Goal: Answer question/provide support: Share knowledge or assist other users

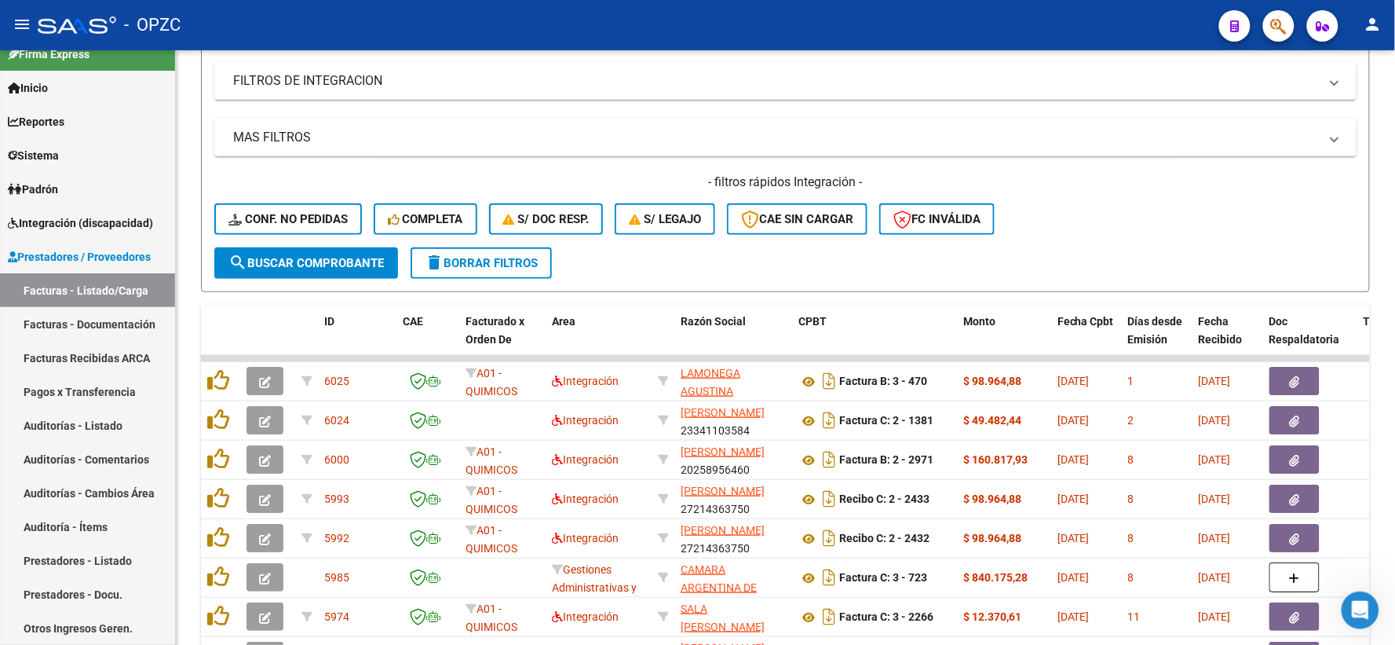
scroll to position [16, 0]
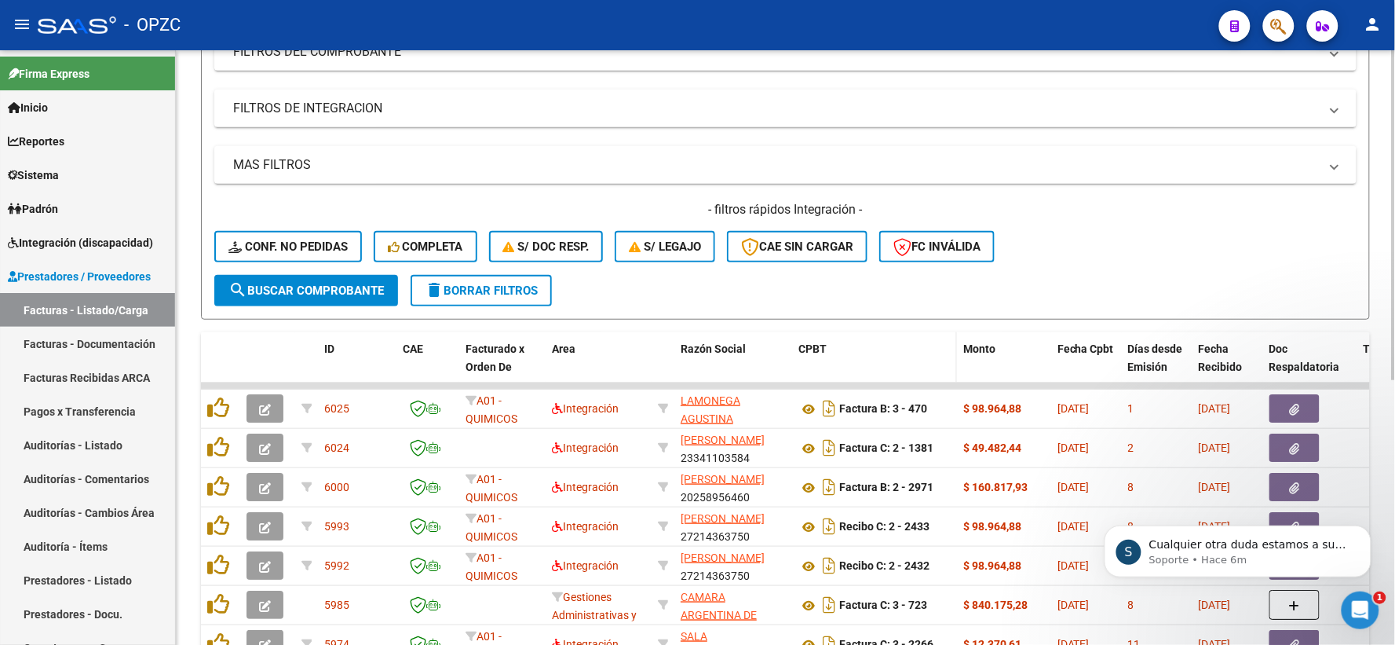
scroll to position [261, 0]
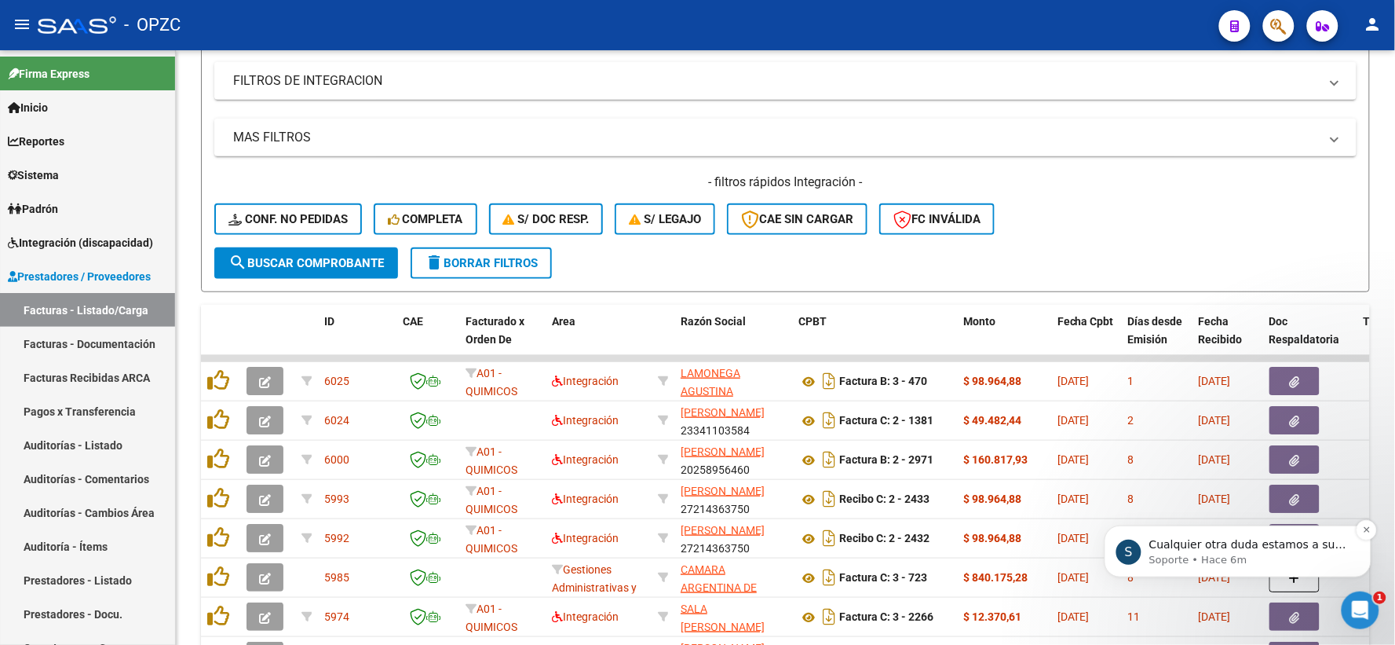
click at [1303, 556] on p "Soporte • Hace 6m" at bounding box center [1250, 559] width 203 height 14
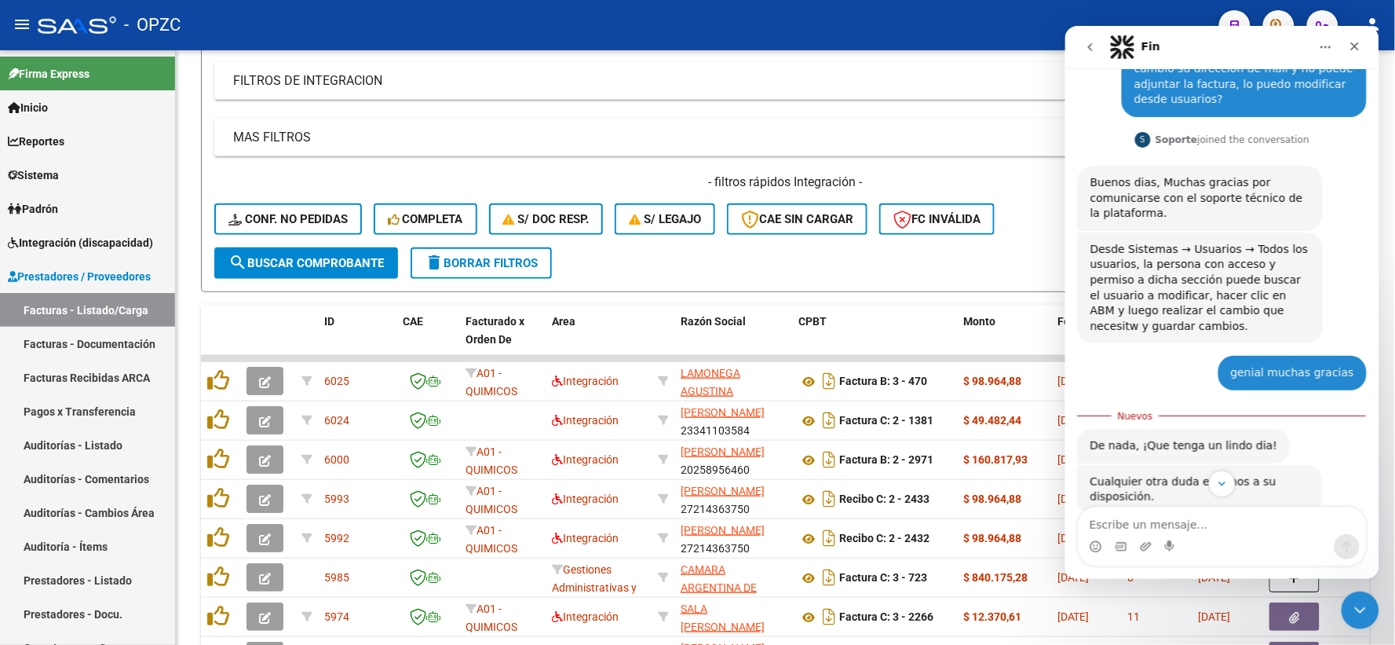
scroll to position [140, 0]
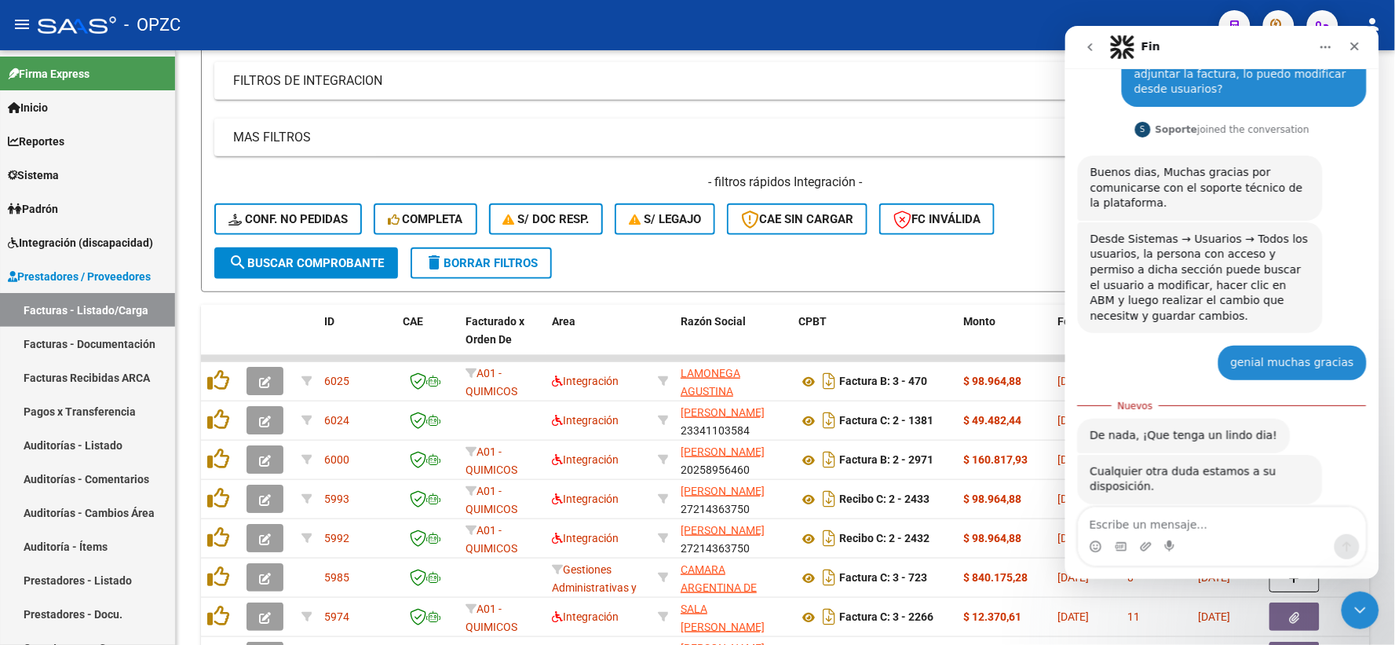
click at [1231, 517] on textarea "Escribe un mensaje..." at bounding box center [1221, 520] width 287 height 27
type textarea "gracias!!"
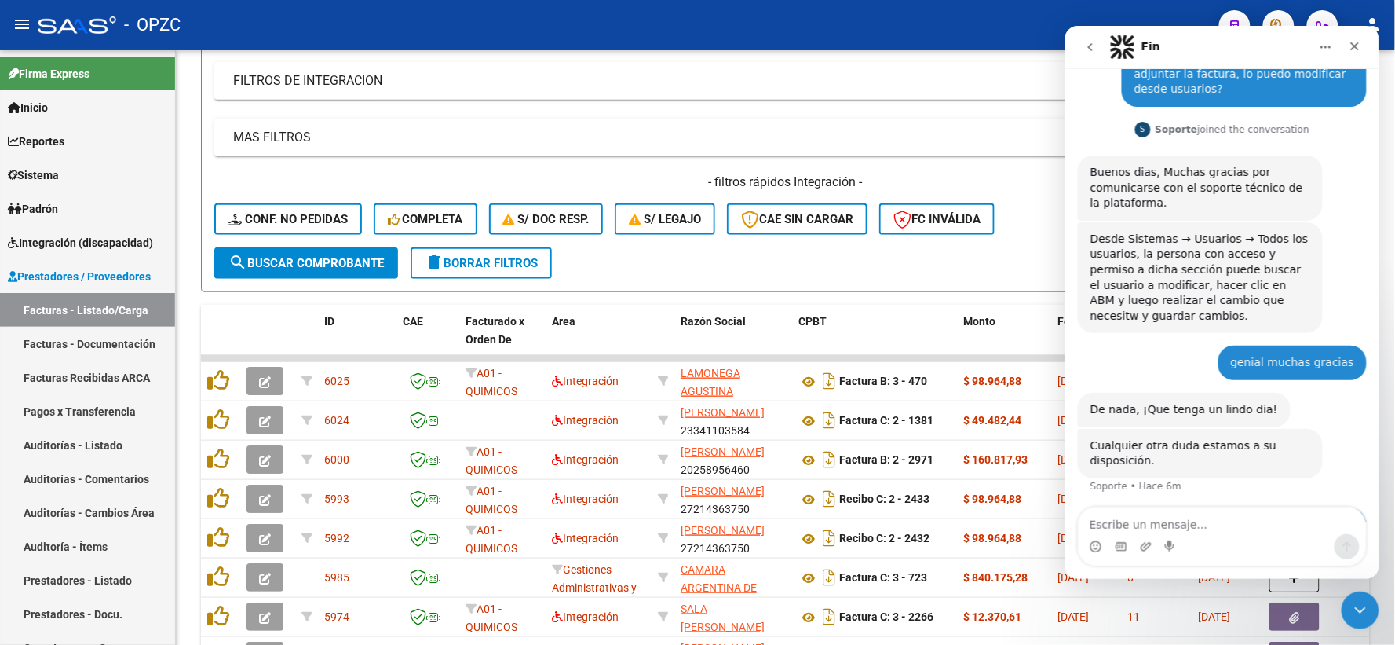
scroll to position [161, 0]
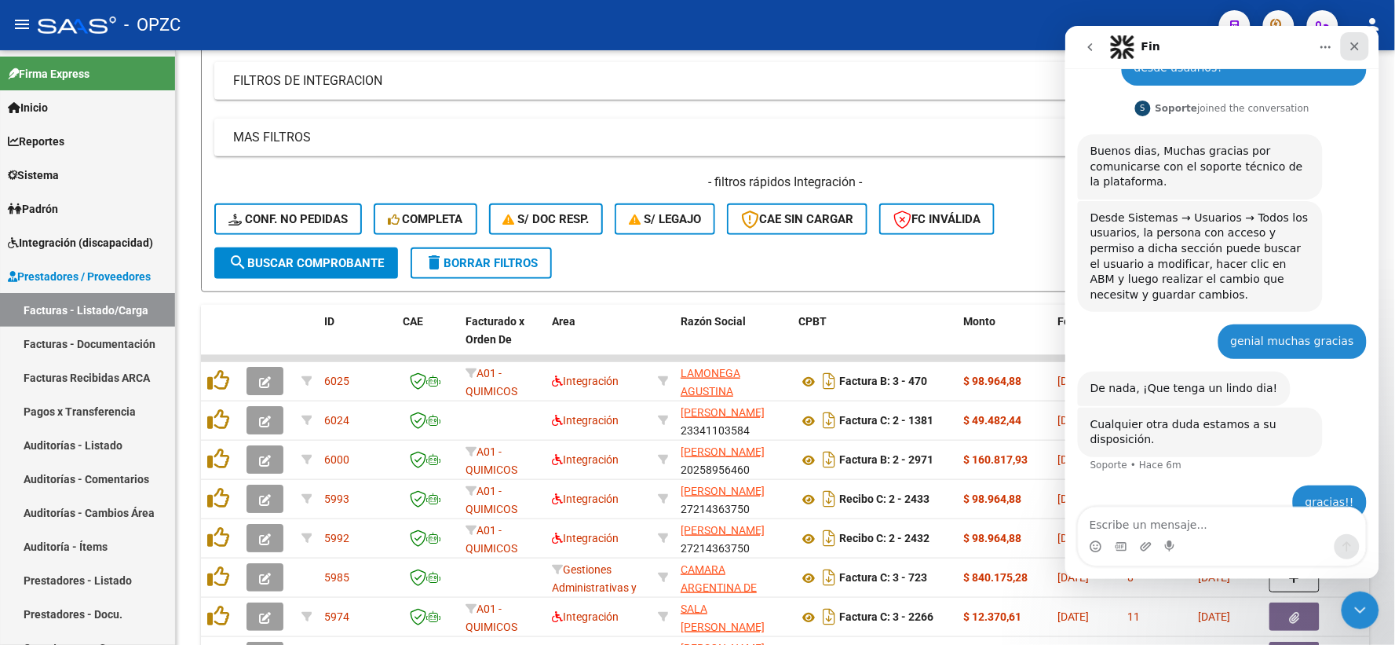
click at [1357, 46] on icon "Cerrar" at bounding box center [1355, 46] width 9 height 9
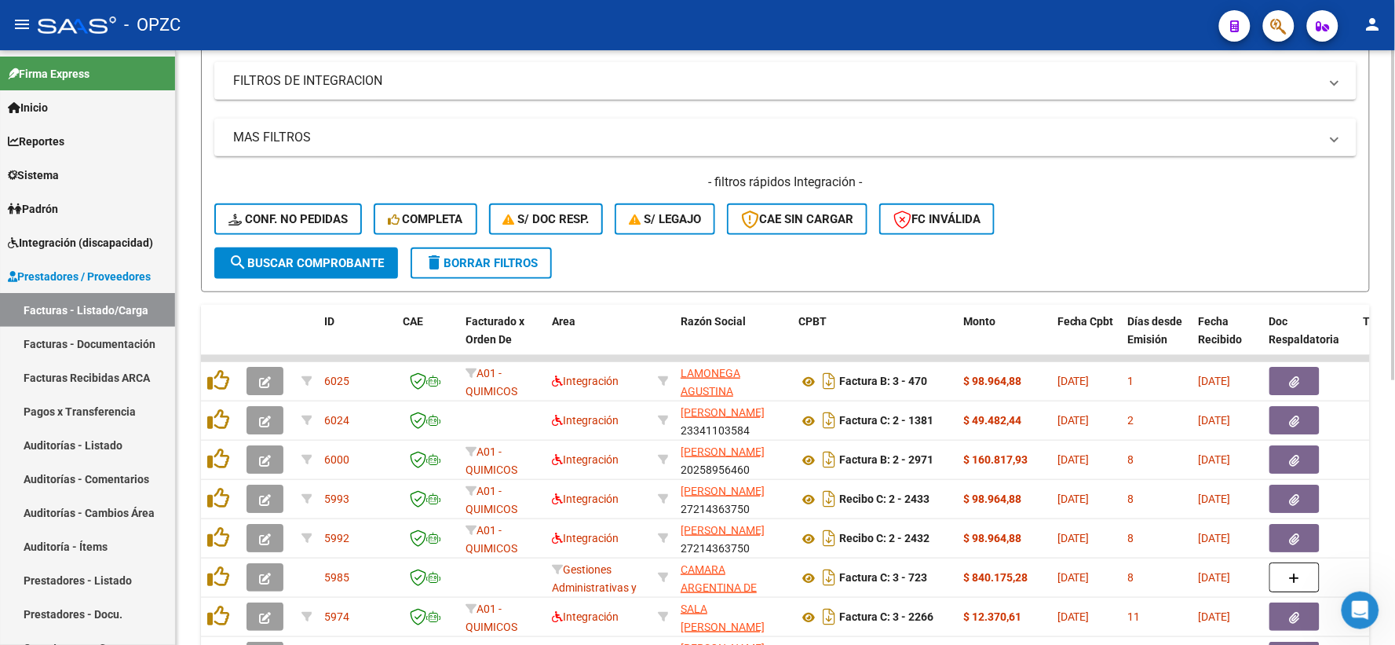
drag, startPoint x: 1386, startPoint y: 602, endPoint x: 20, endPoint y: 16, distance: 1487.0
click at [1386, 602] on div "Video tutorial PRESTADORES -> Listado de CPBTs Emitidos por Prestadores / Prove…" at bounding box center [786, 319] width 1220 height 1061
click at [1355, 605] on icon "Abrir Intercom Messenger" at bounding box center [1358, 608] width 26 height 26
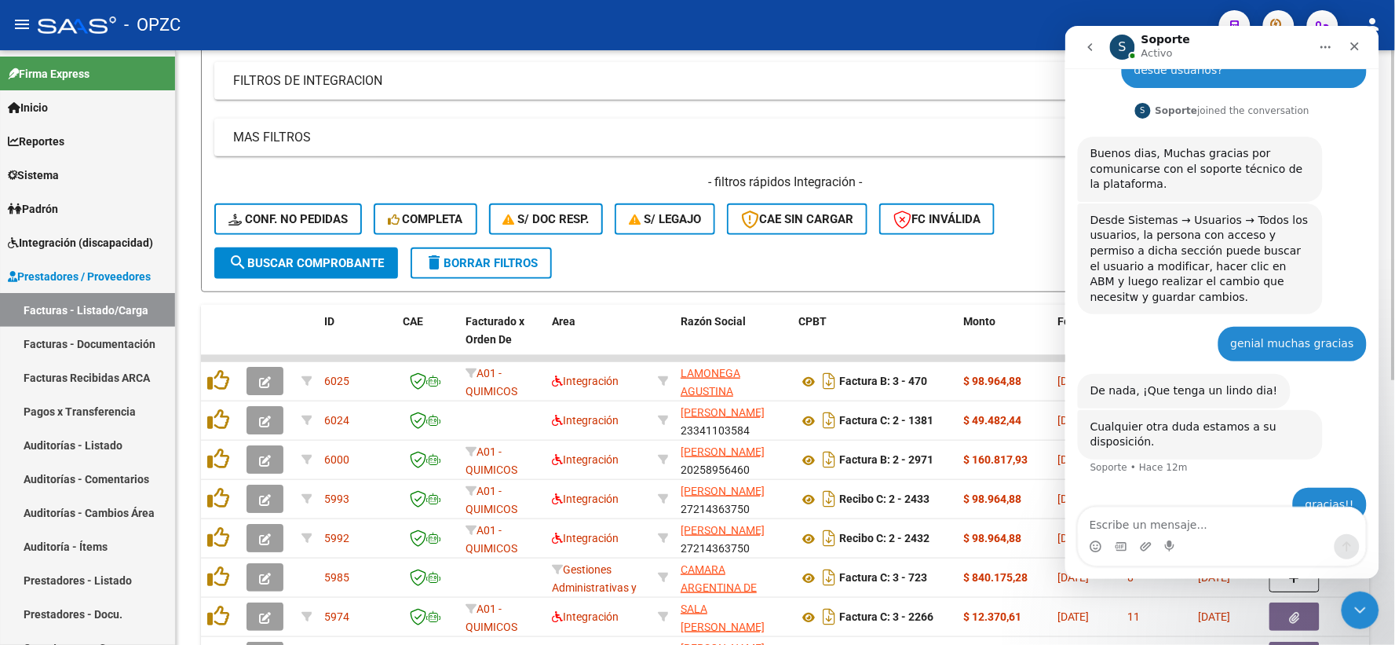
type textarea "[PERSON_NAME] 11:13 a.m. (hace 2 minutos) para mí Pude ingresar a la página con…"
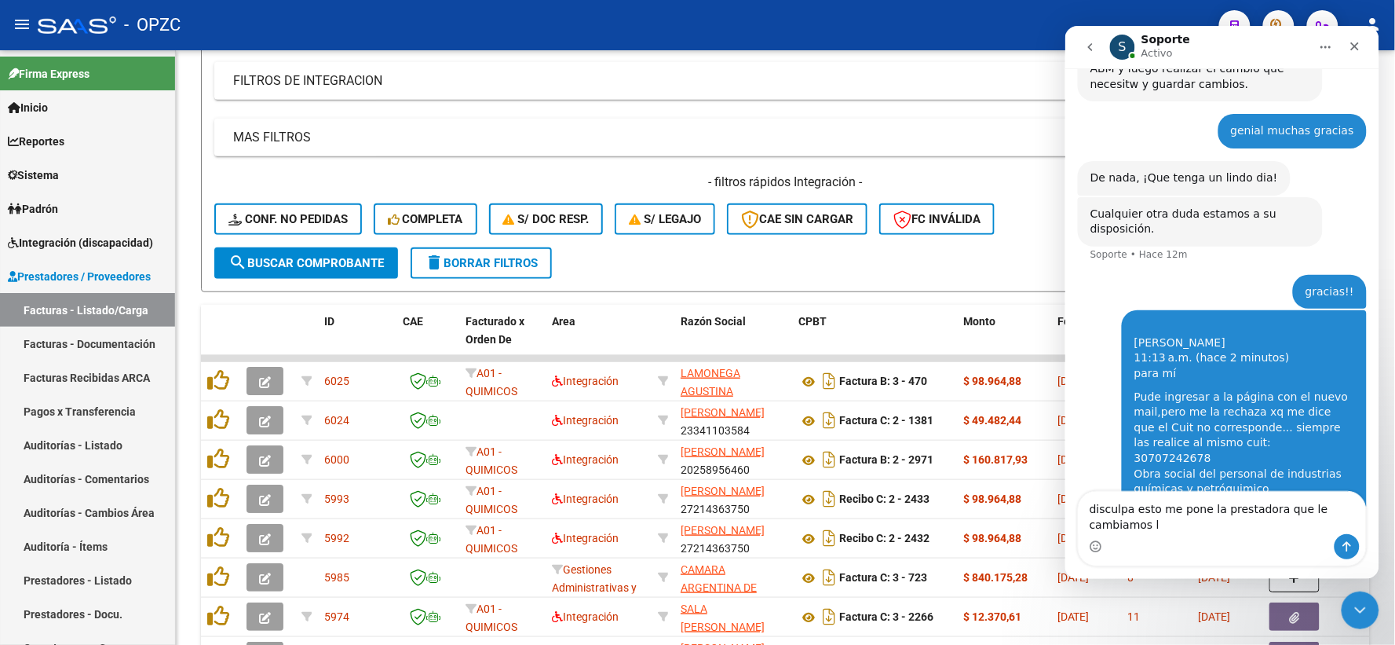
scroll to position [389, 0]
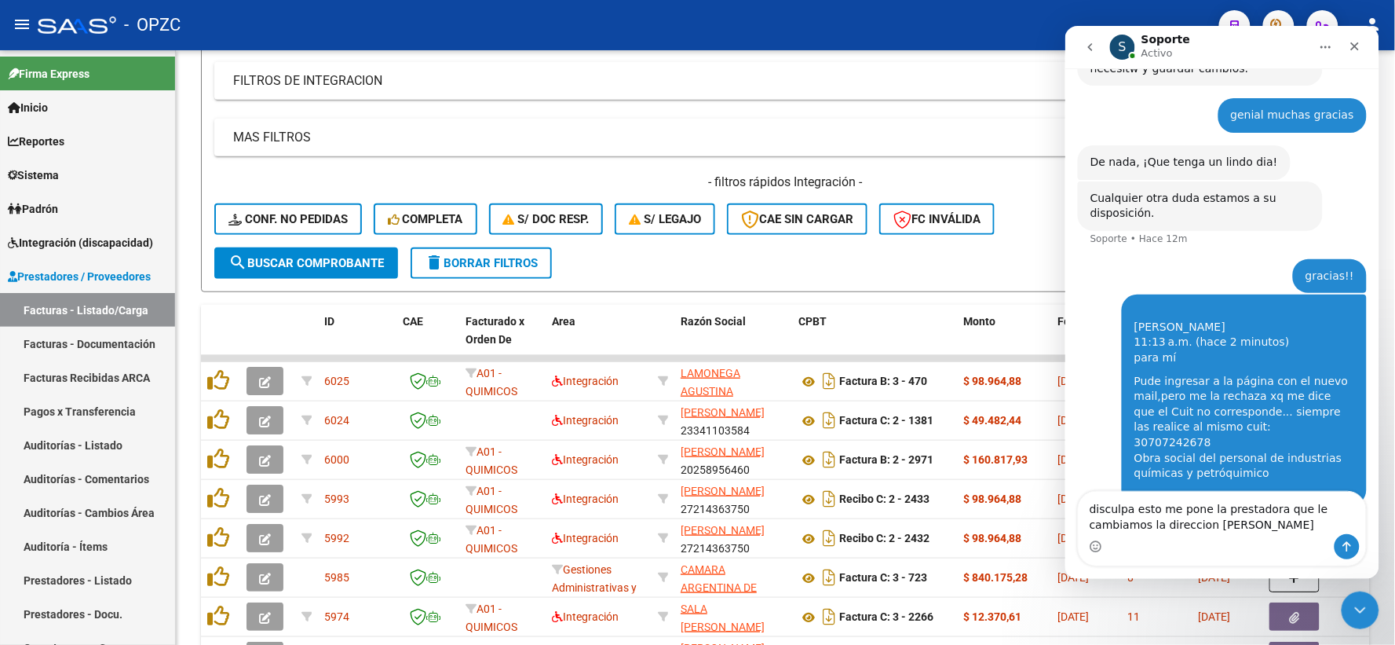
type textarea "disculpa esto me pone la prestadora que le cambiamos la direccion de mail"
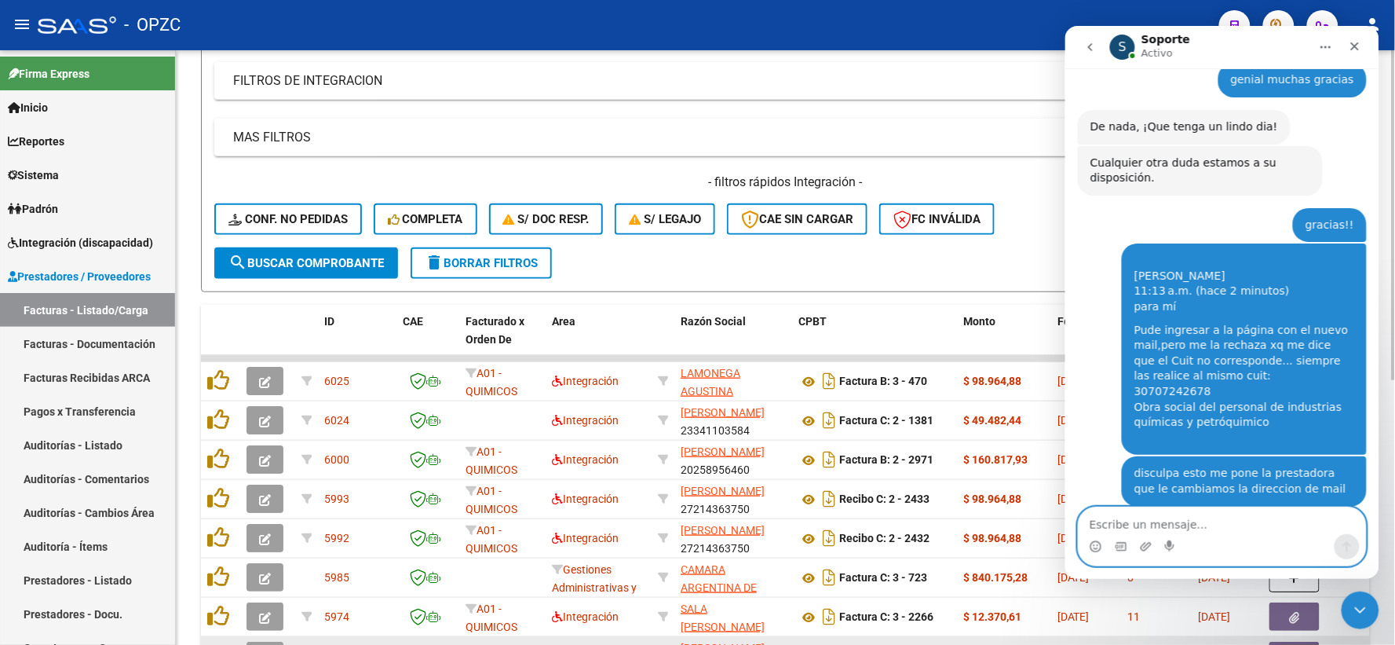
scroll to position [488, 0]
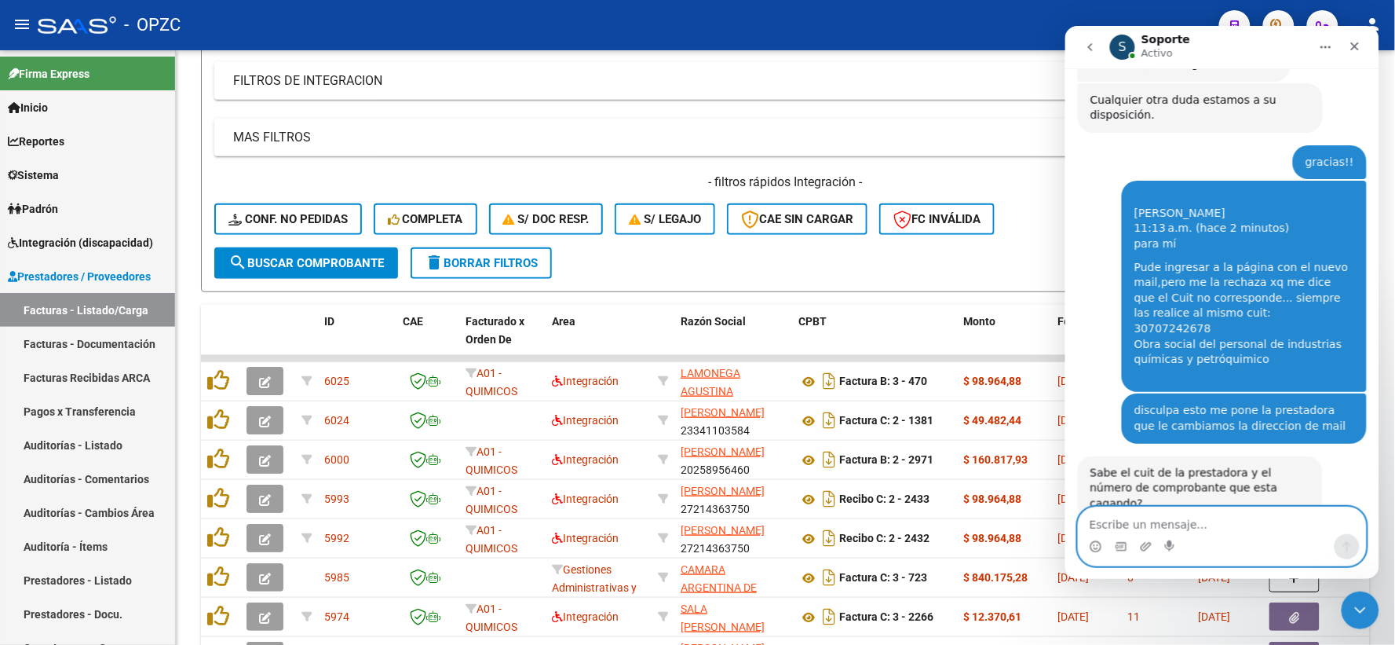
click at [1205, 529] on textarea "Escribe un mensaje..." at bounding box center [1221, 520] width 287 height 27
type textarea "te paso el cuit porque el comprobante no lo pudo subir"
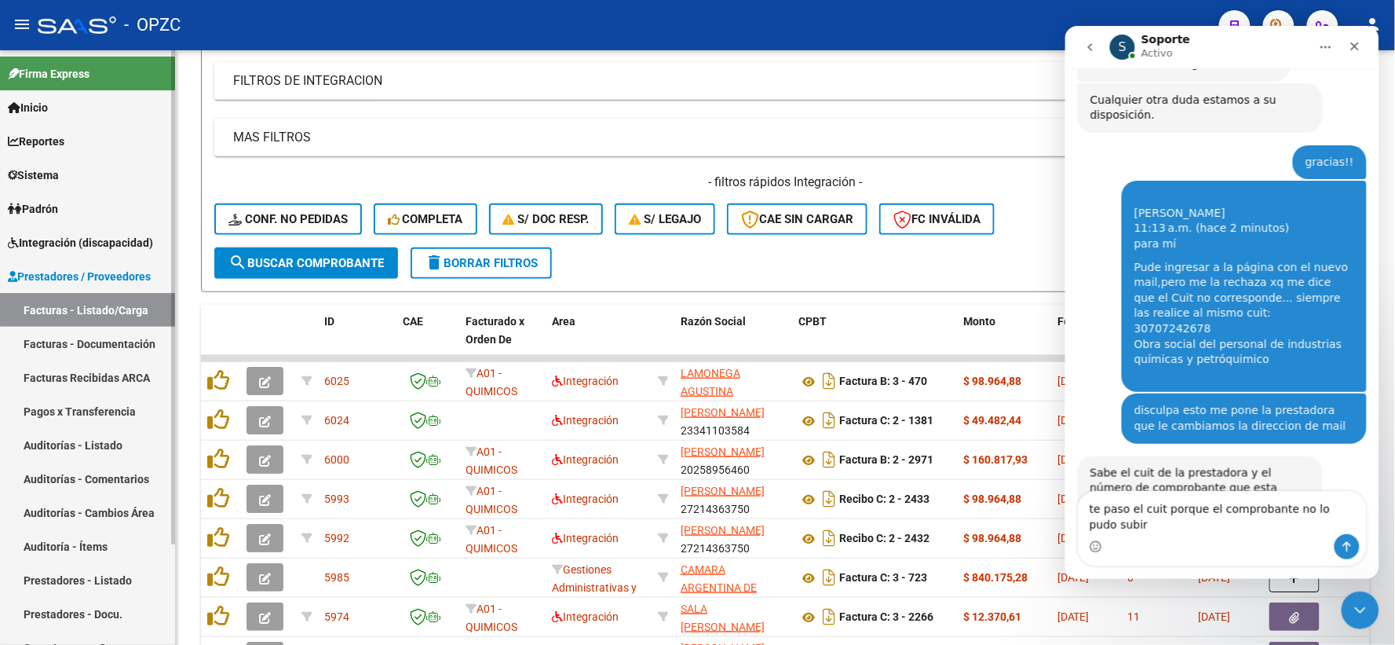
click at [75, 166] on link "Sistema" at bounding box center [87, 175] width 175 height 34
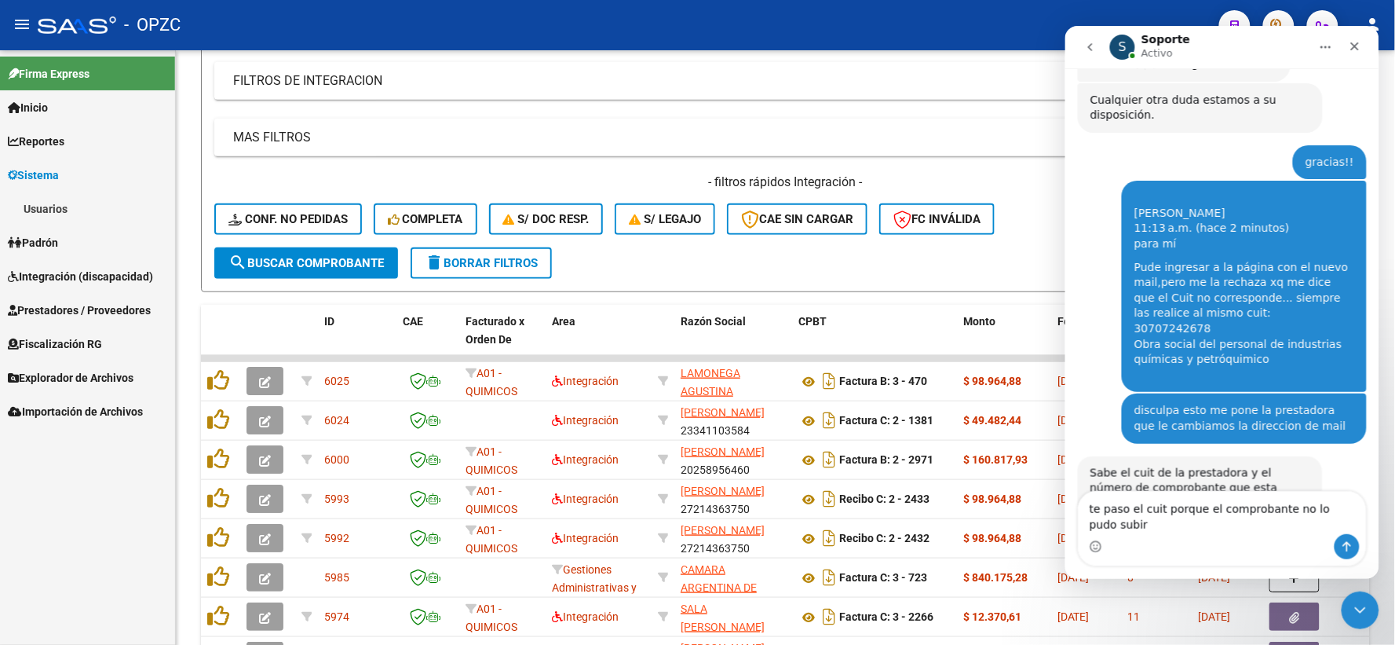
click at [67, 210] on link "Usuarios" at bounding box center [87, 209] width 175 height 34
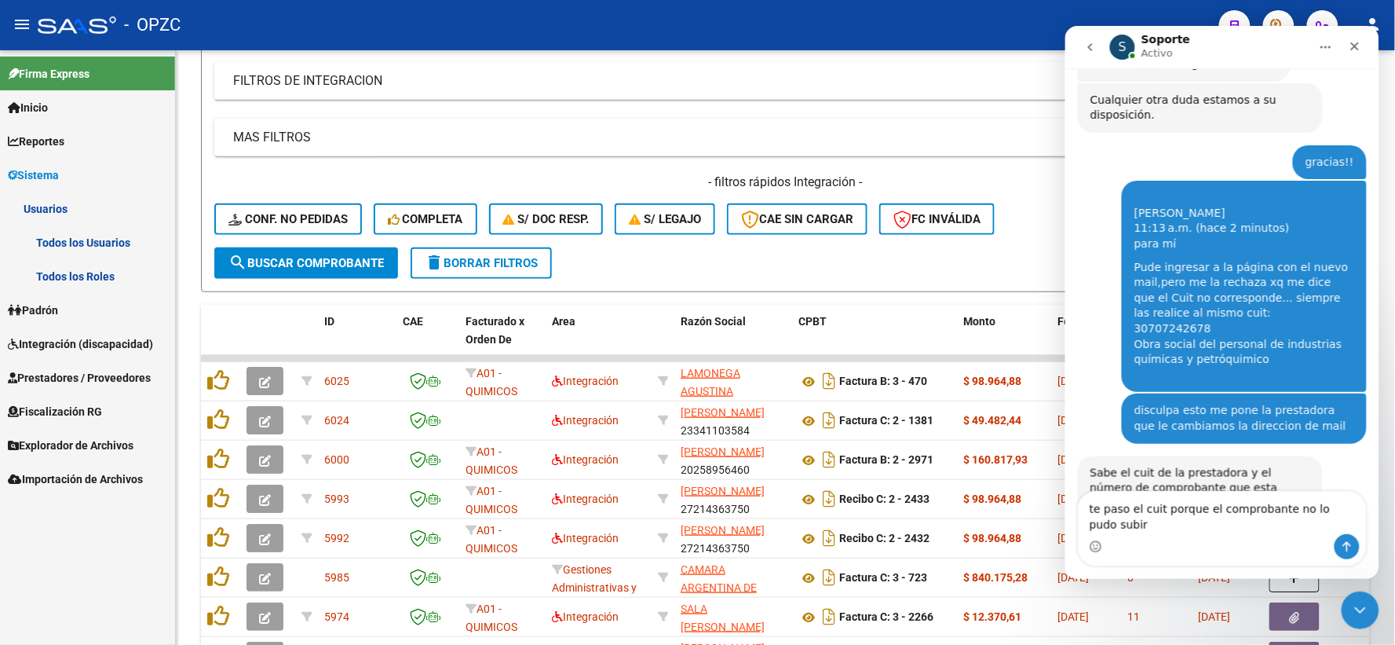
click at [79, 245] on link "Todos los Usuarios" at bounding box center [87, 242] width 175 height 34
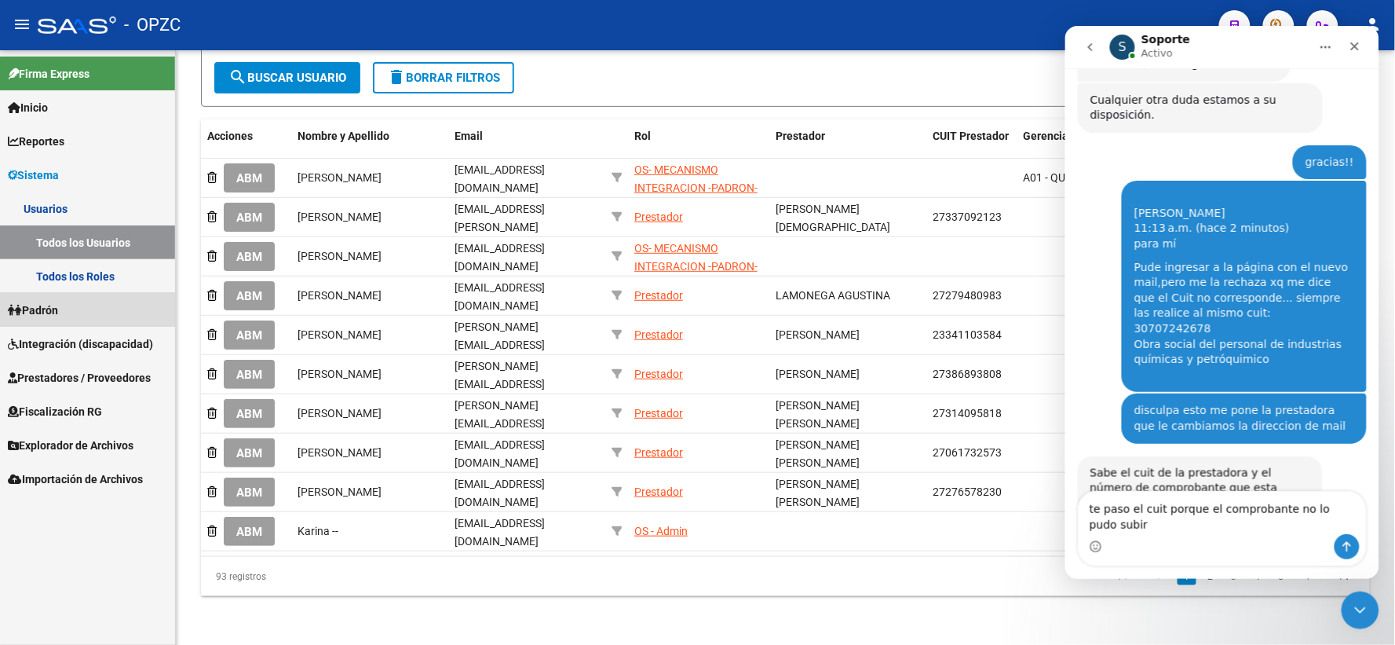
click at [67, 312] on link "Padrón" at bounding box center [87, 310] width 175 height 34
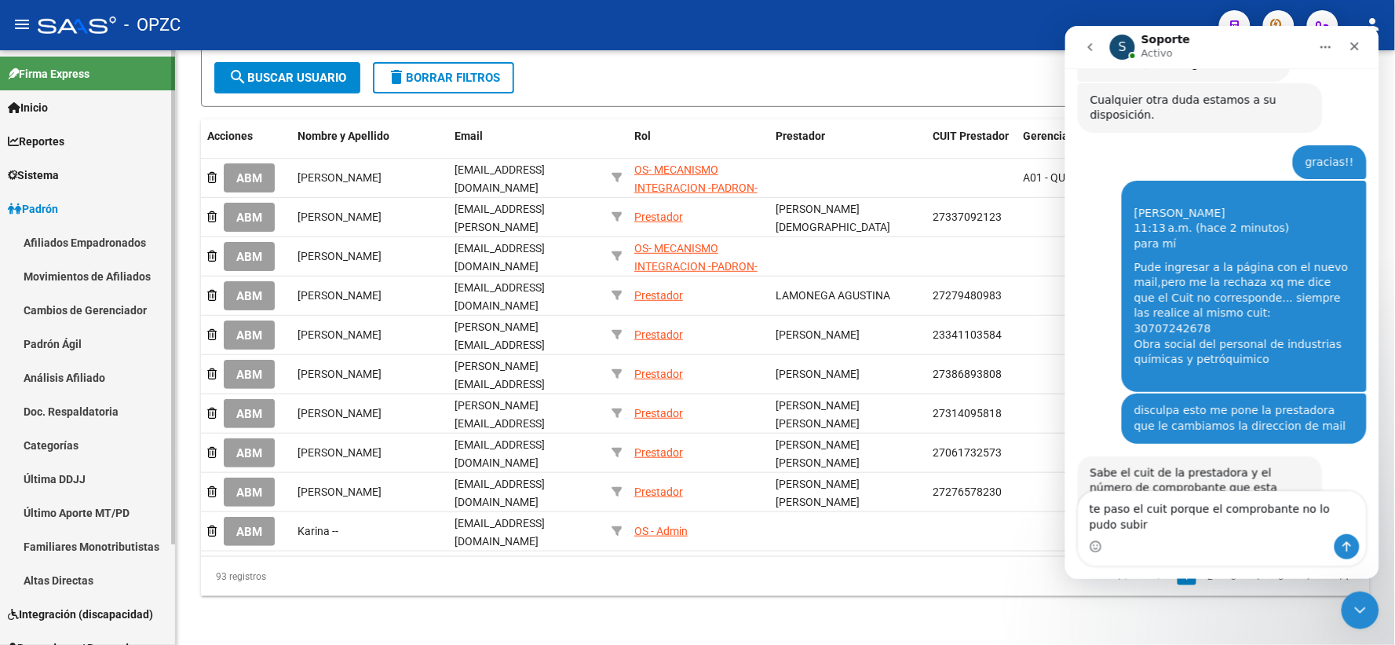
click at [81, 214] on link "Padrón" at bounding box center [87, 209] width 175 height 34
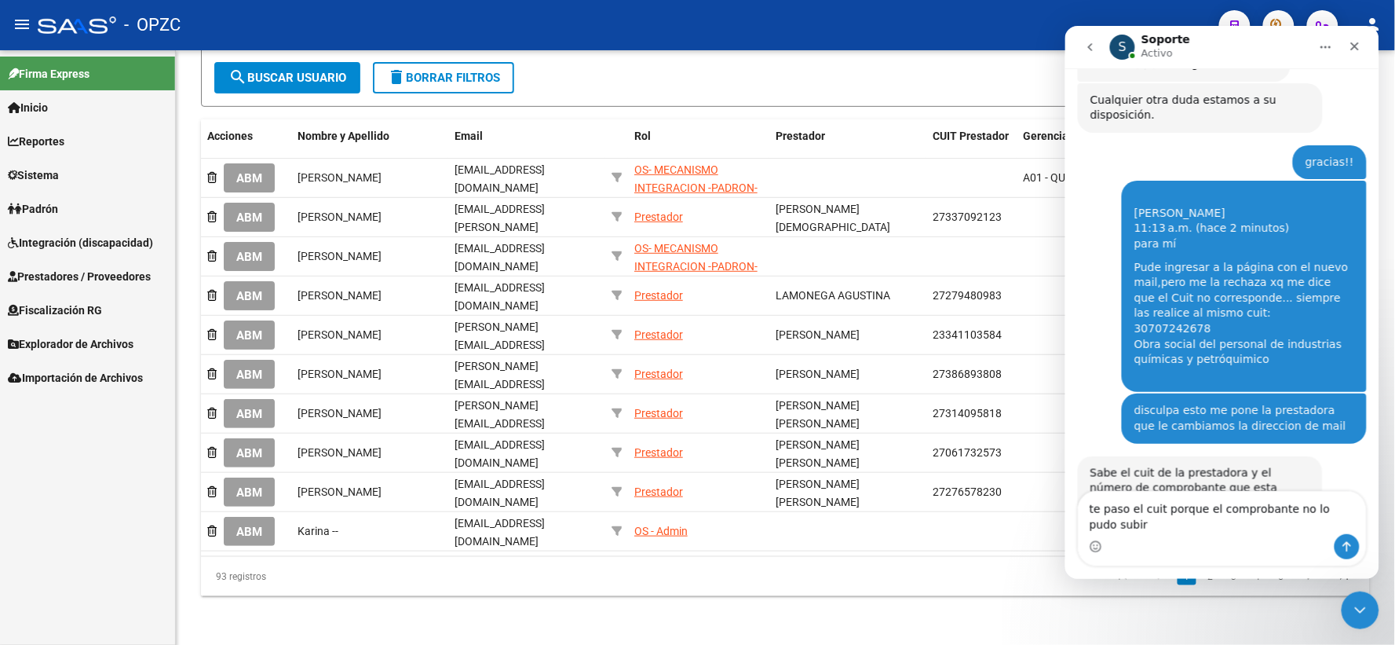
click at [82, 245] on span "Integración (discapacidad)" at bounding box center [80, 242] width 145 height 17
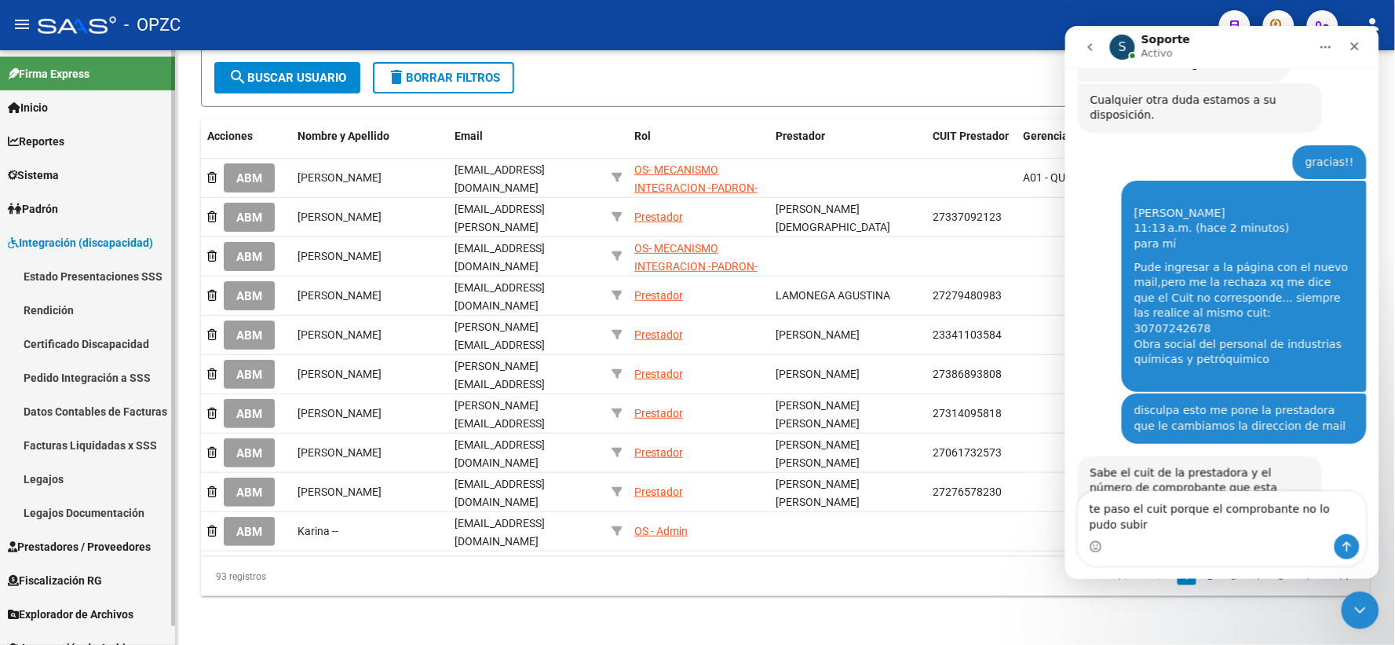
click at [76, 477] on link "Legajos" at bounding box center [87, 479] width 175 height 34
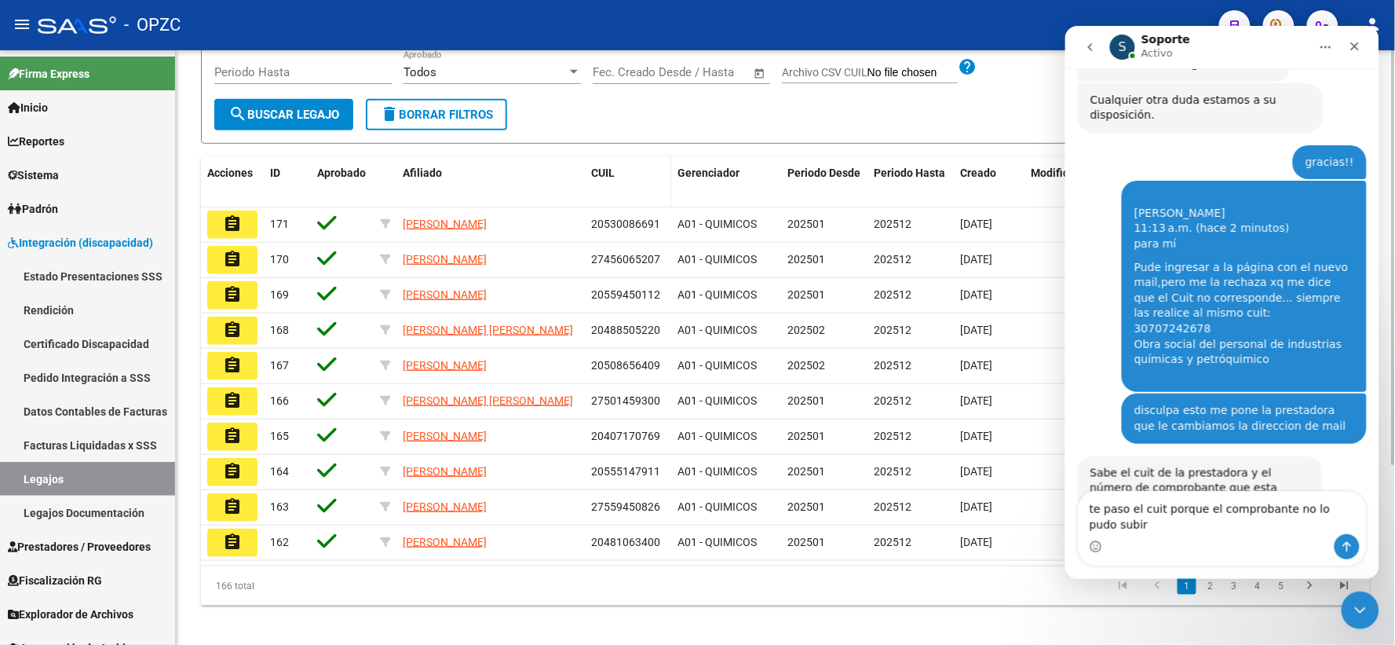
scroll to position [257, 0]
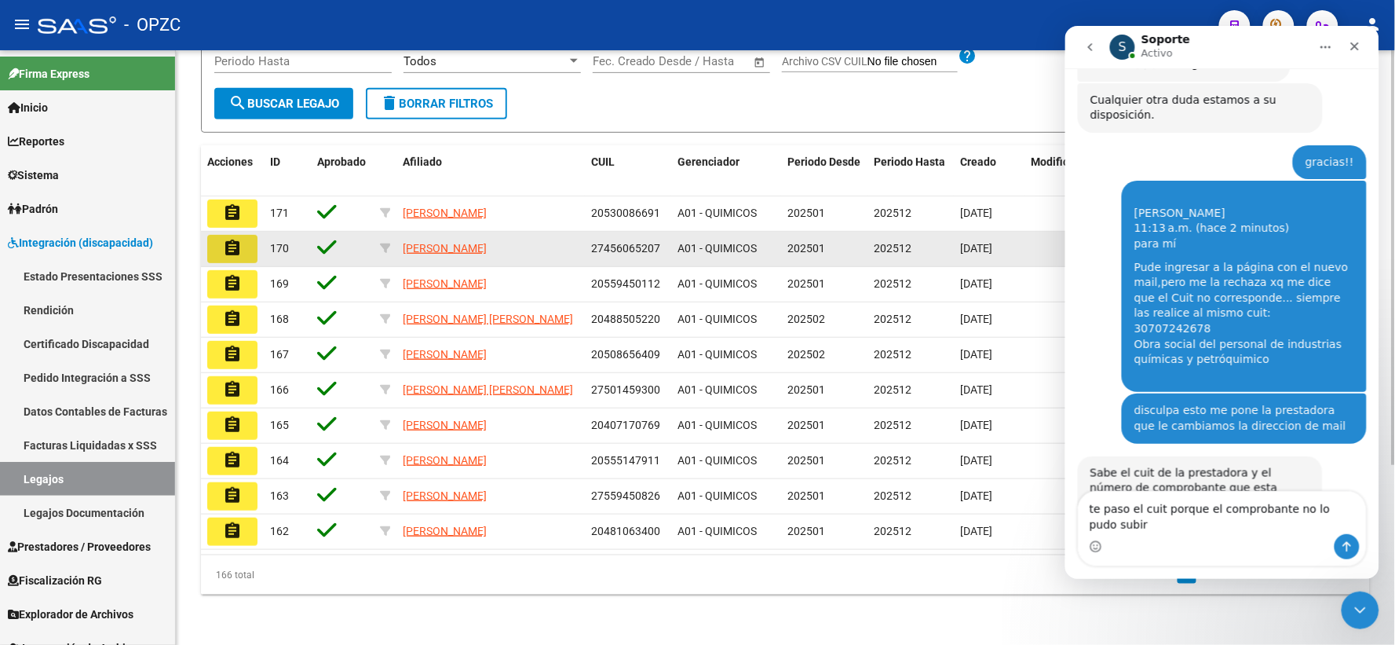
click at [236, 245] on mat-icon "assignment" at bounding box center [232, 248] width 19 height 19
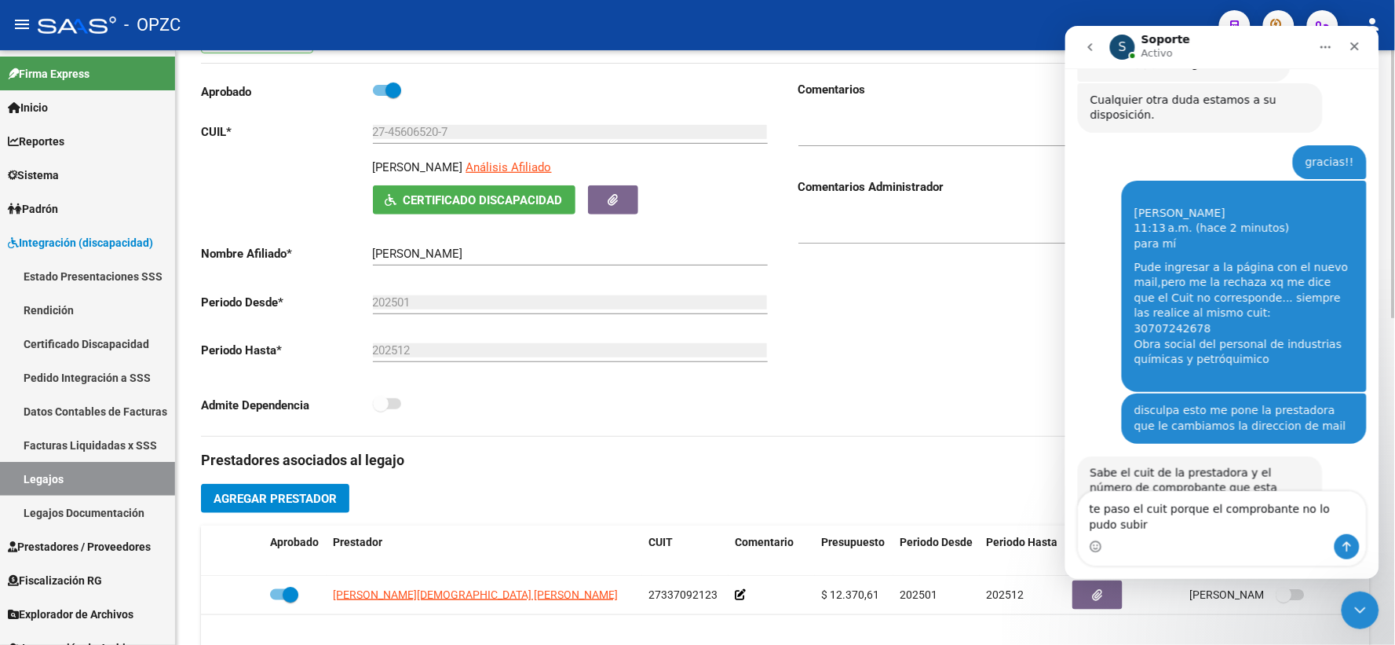
scroll to position [349, 0]
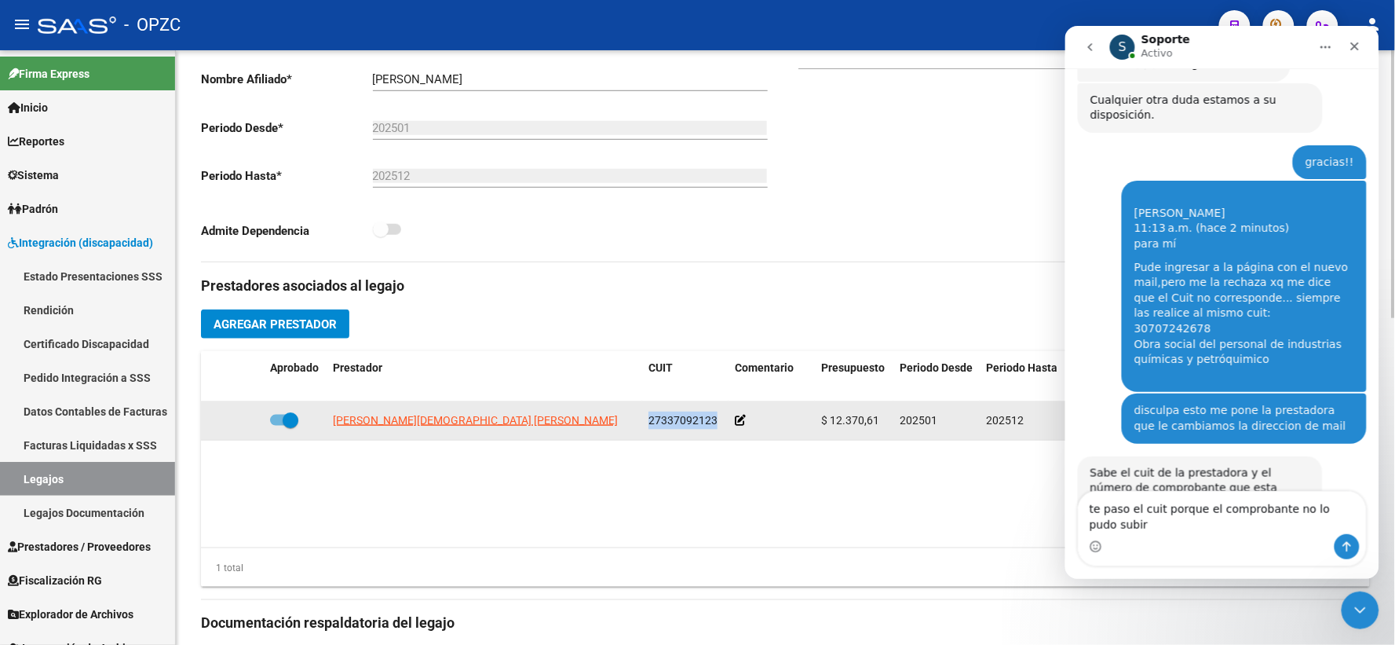
drag, startPoint x: 650, startPoint y: 437, endPoint x: 715, endPoint y: 438, distance: 65.2
click at [715, 426] on span "27337092123" at bounding box center [683, 420] width 69 height 13
copy span "27337092123"
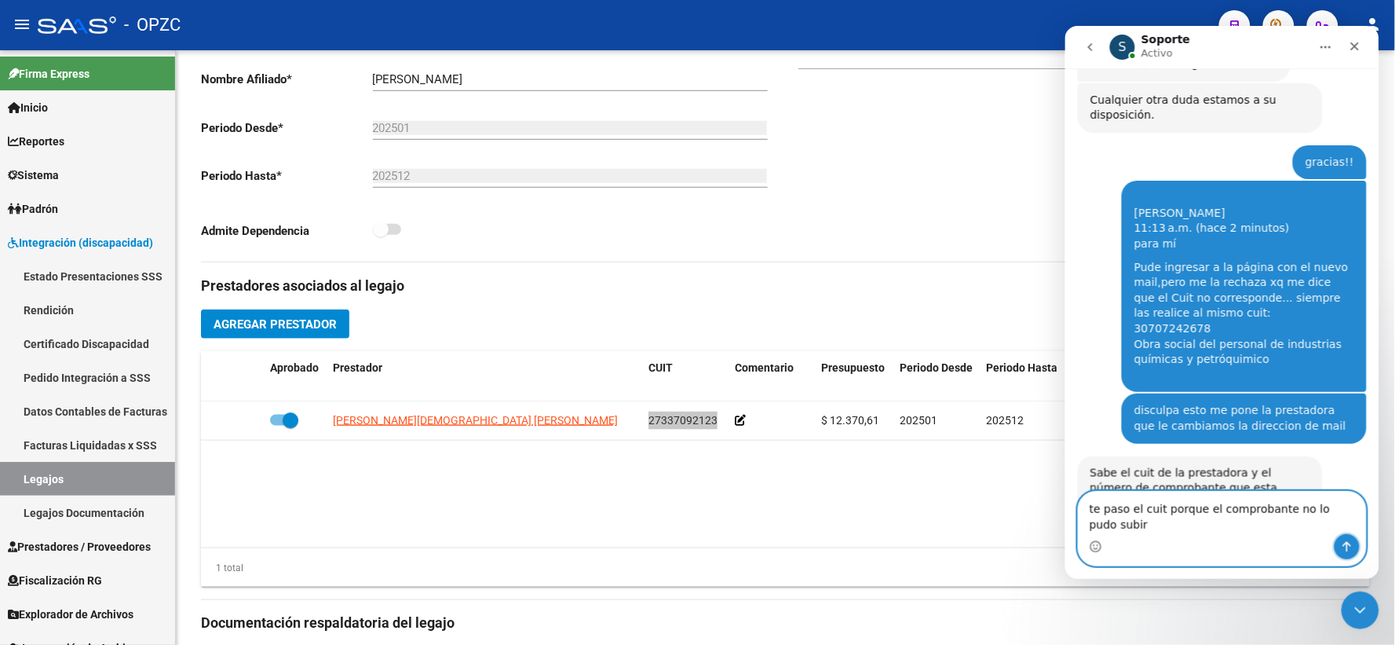
click at [1344, 543] on icon "Enviar un mensaje…" at bounding box center [1346, 545] width 13 height 13
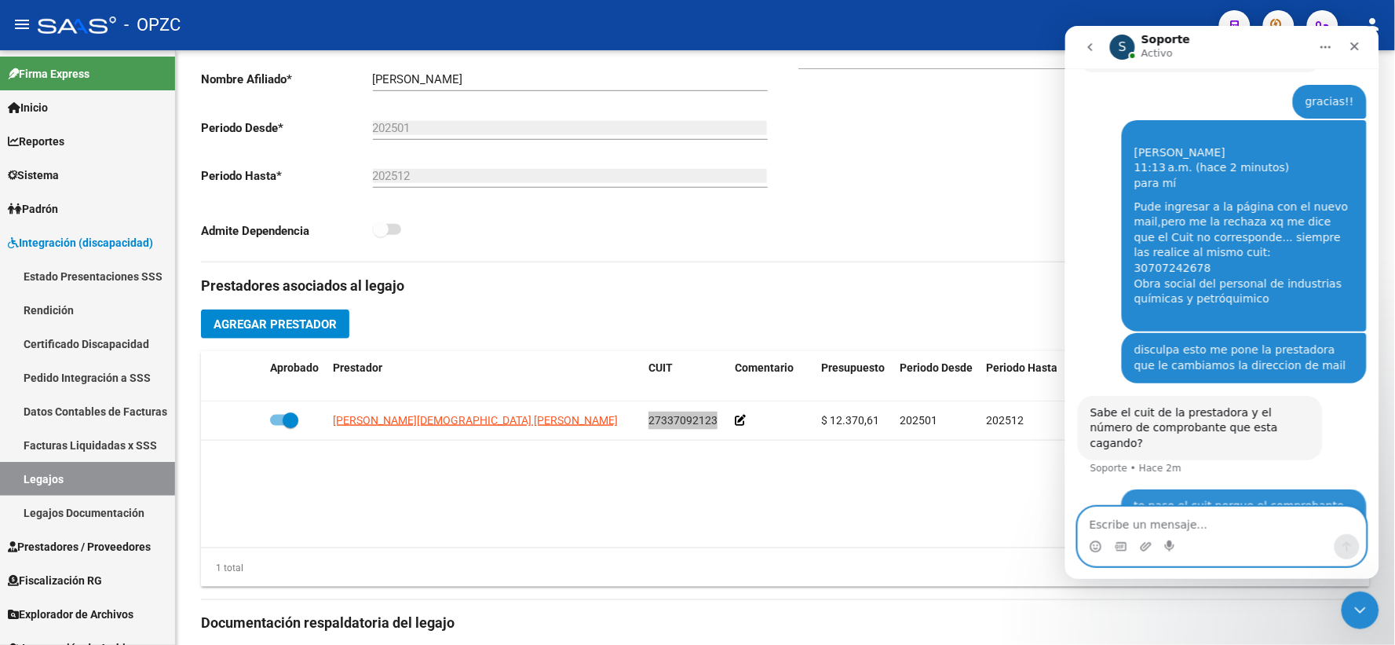
scroll to position [550, 0]
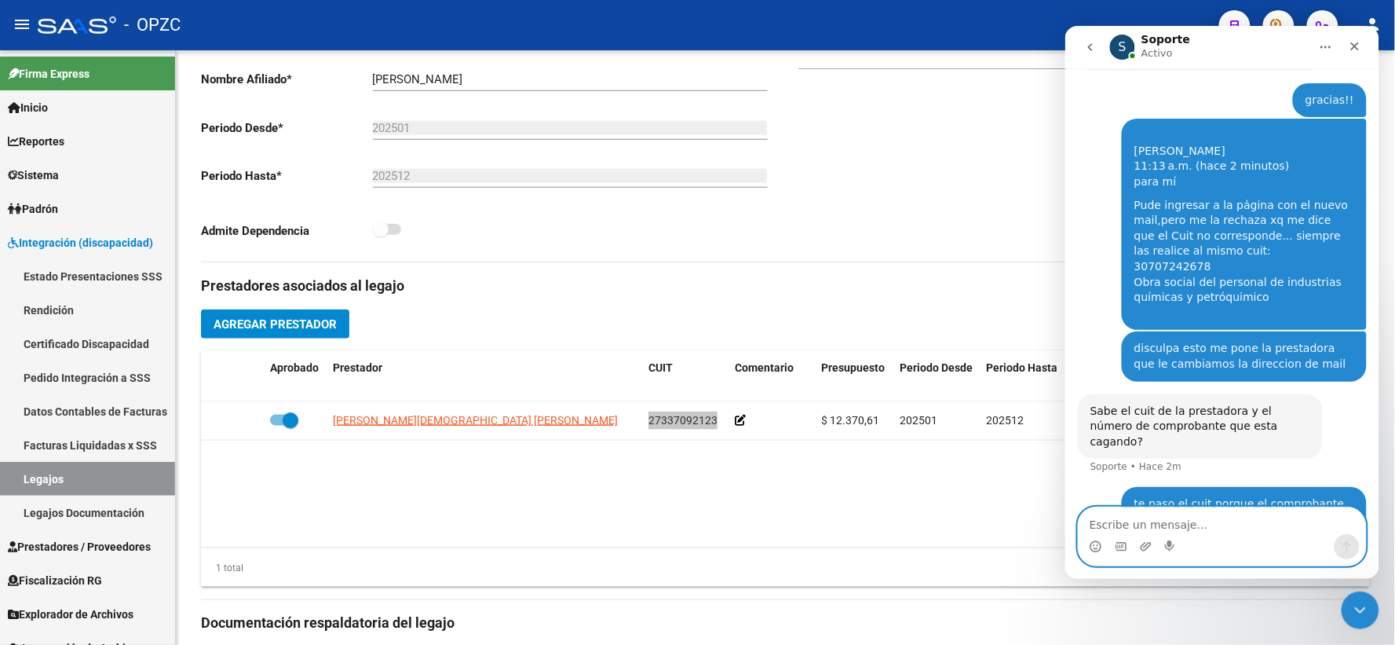
paste textarea "27337092123"
type textarea "27337092123"
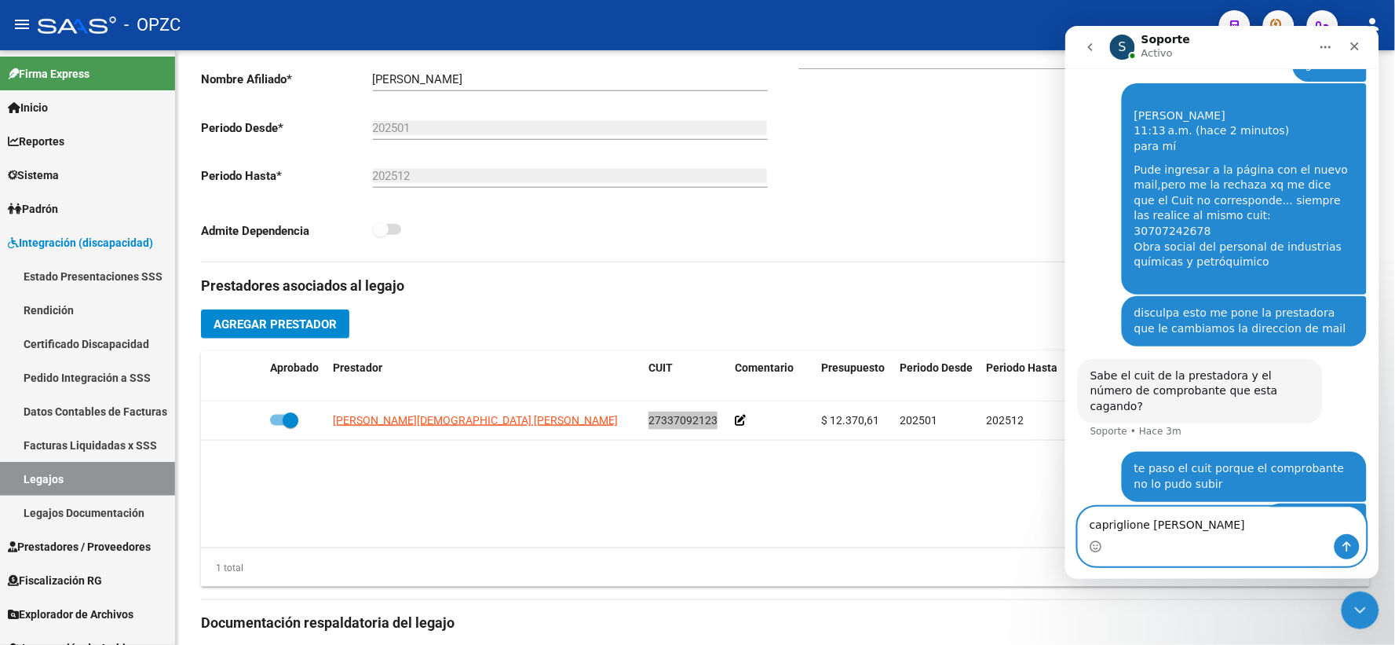
type textarea "[PERSON_NAME] [PERSON_NAME]"
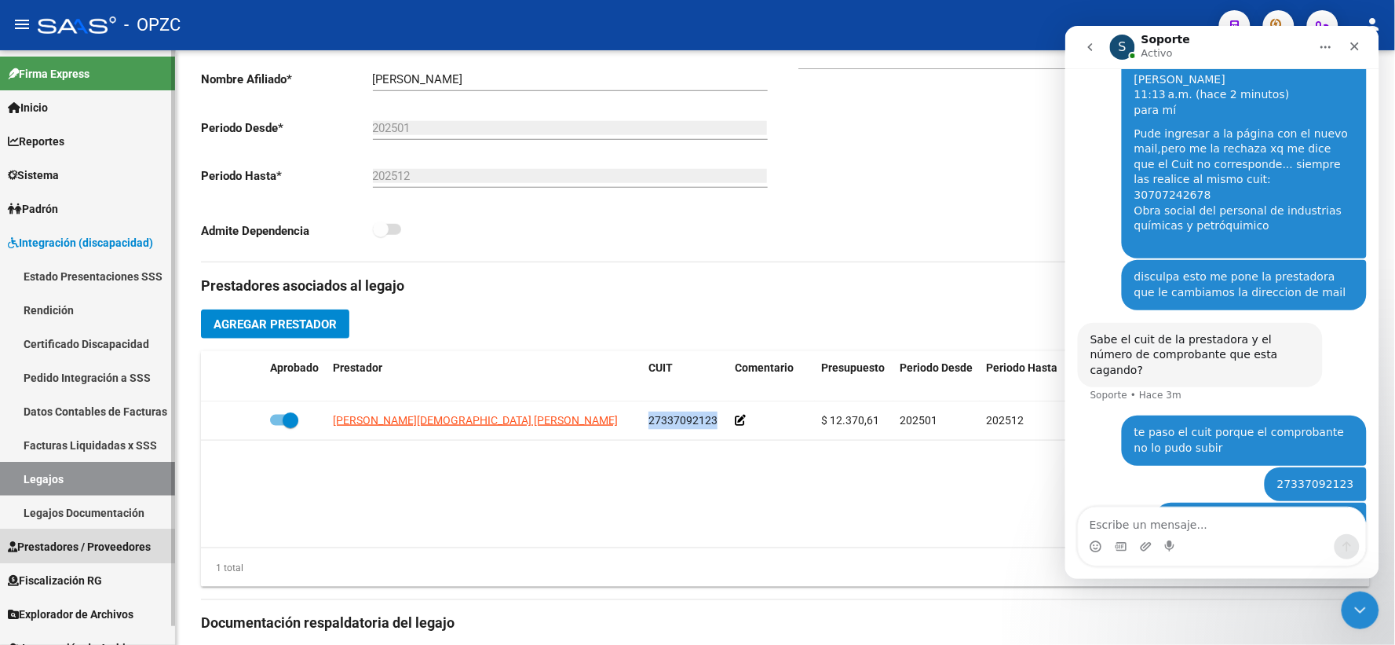
click at [64, 551] on span "Prestadores / Proveedores" at bounding box center [79, 546] width 143 height 17
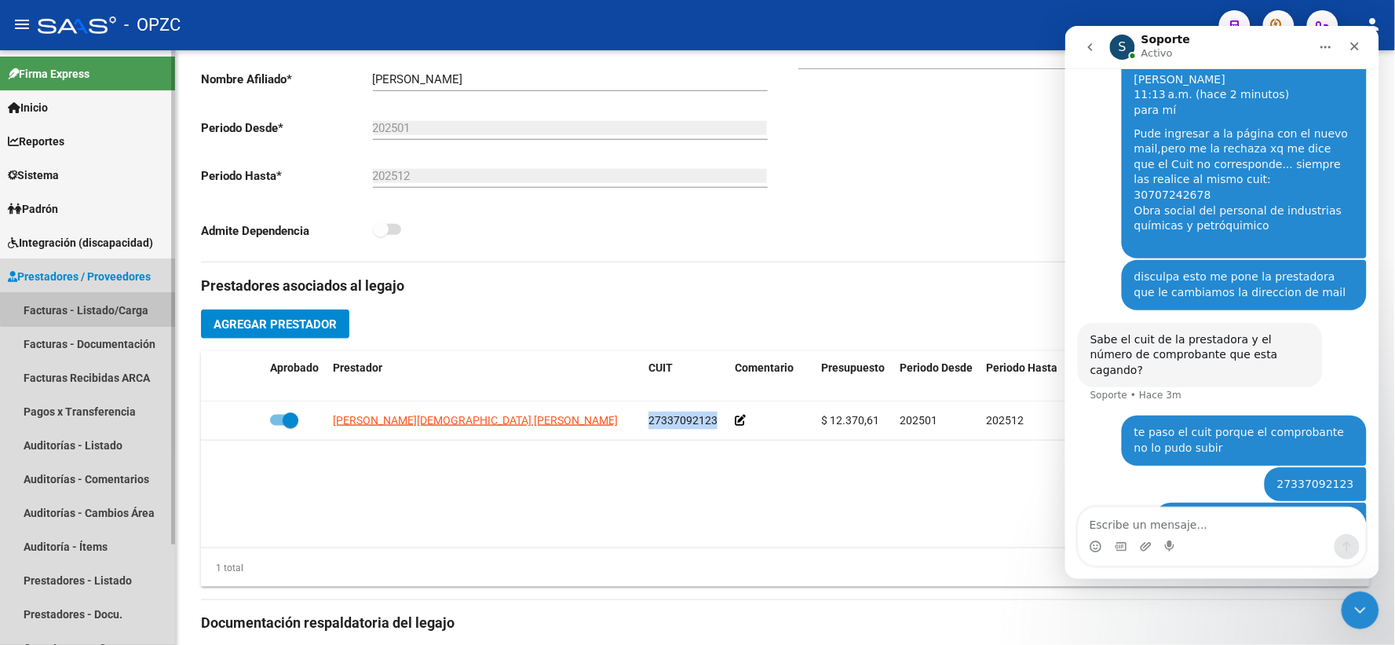
click at [93, 305] on link "Facturas - Listado/Carga" at bounding box center [87, 310] width 175 height 34
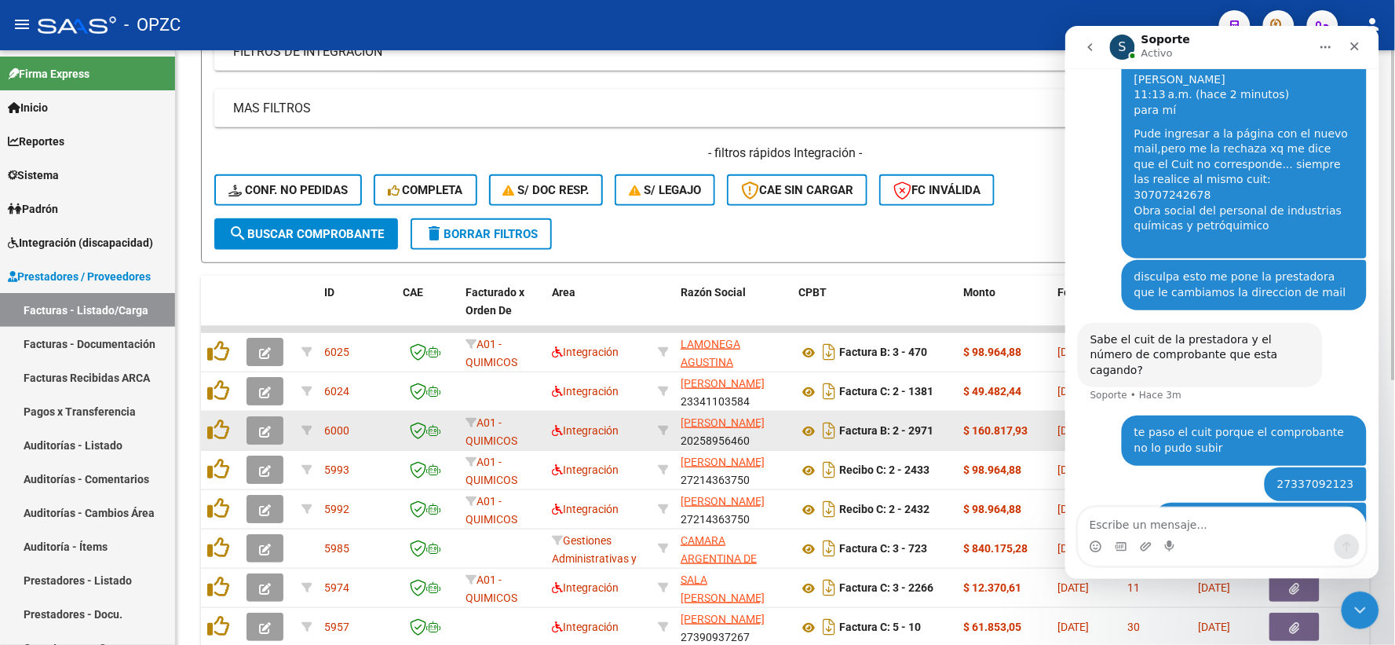
scroll to position [261, 0]
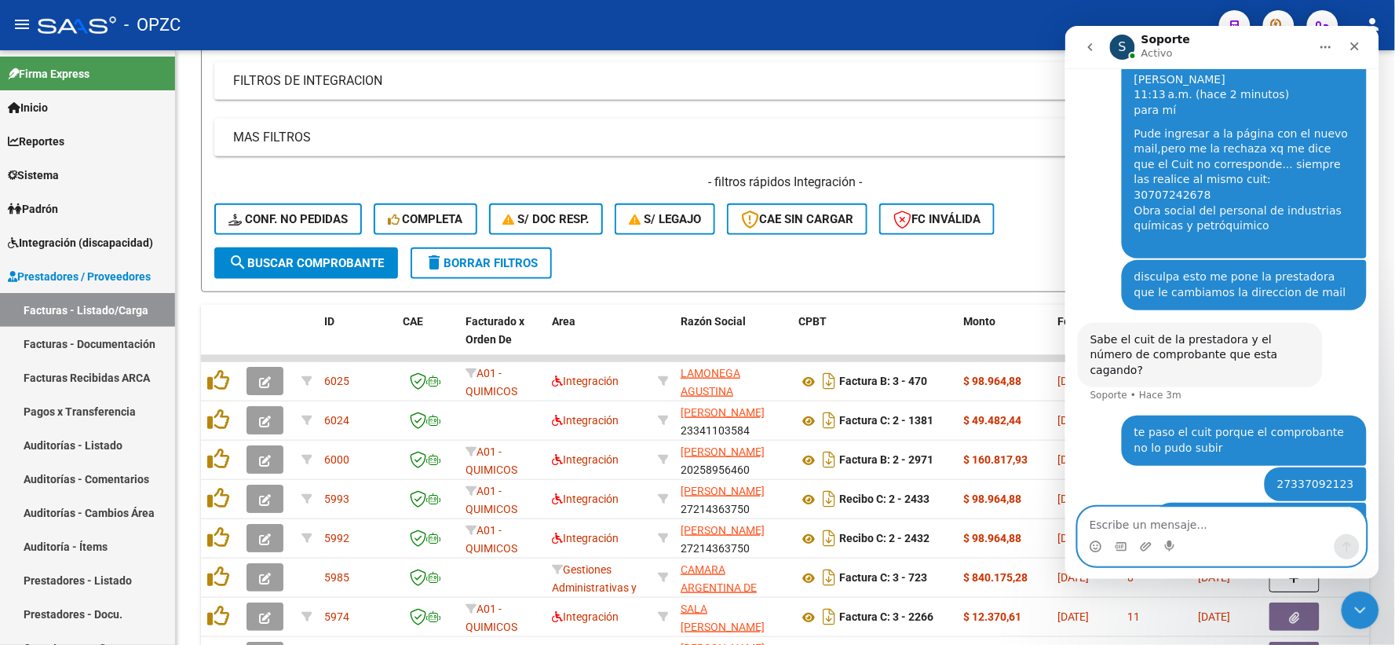
click at [1176, 514] on textarea "Escribe un mensaje..." at bounding box center [1221, 520] width 287 height 27
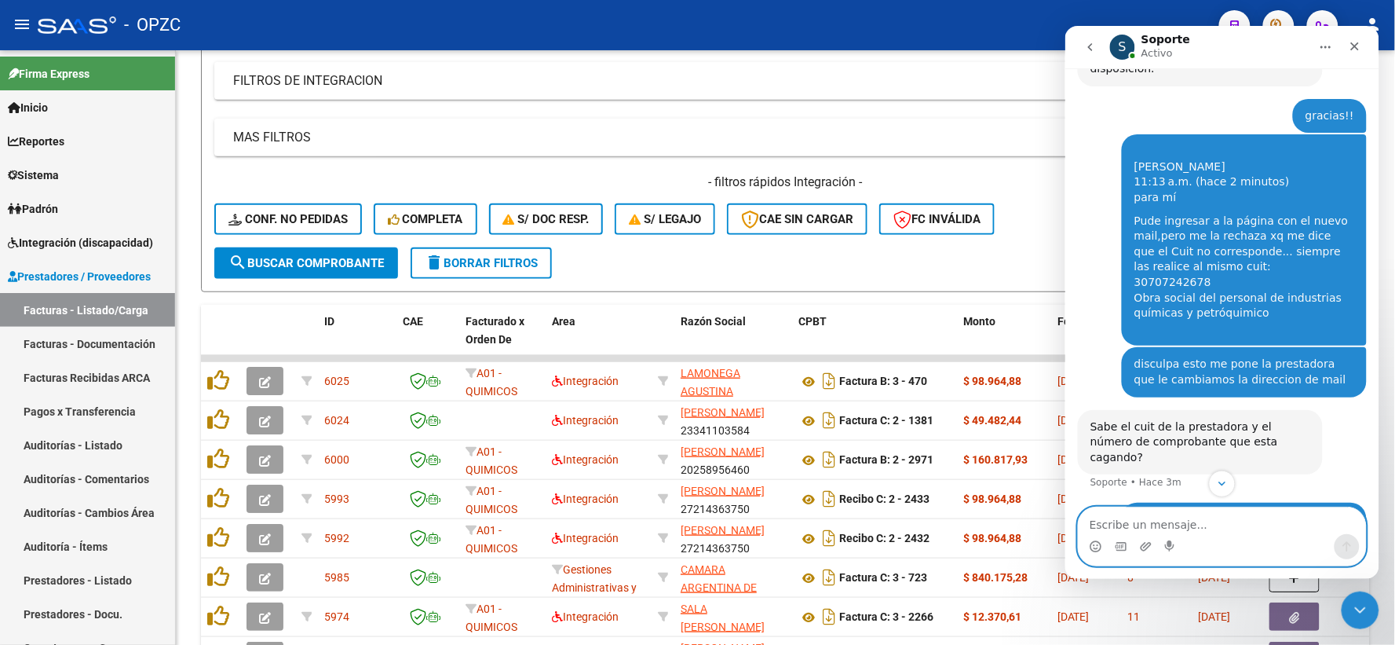
scroll to position [621, 0]
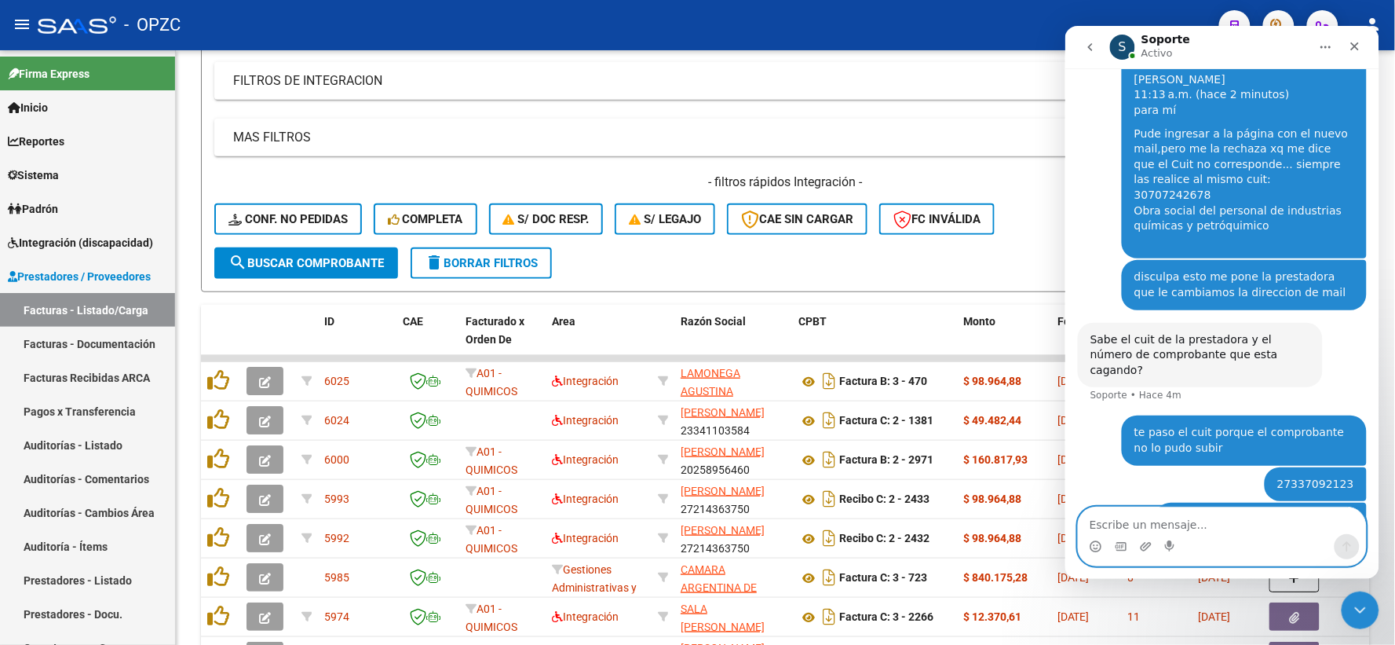
click at [1162, 517] on textarea "Escribe un mensaje..." at bounding box center [1221, 520] width 287 height 27
type textarea "el nro de comprobante es 732"
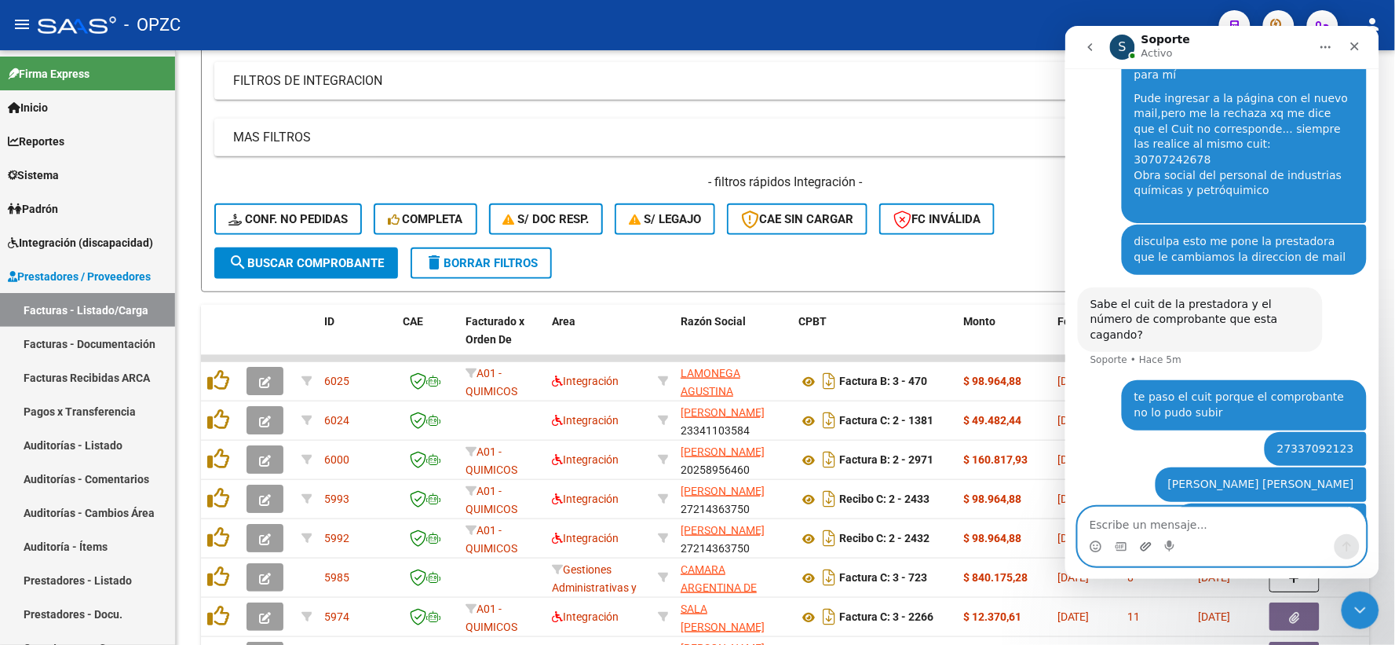
click at [1147, 545] on icon "Adjuntar un archivo" at bounding box center [1145, 545] width 13 height 13
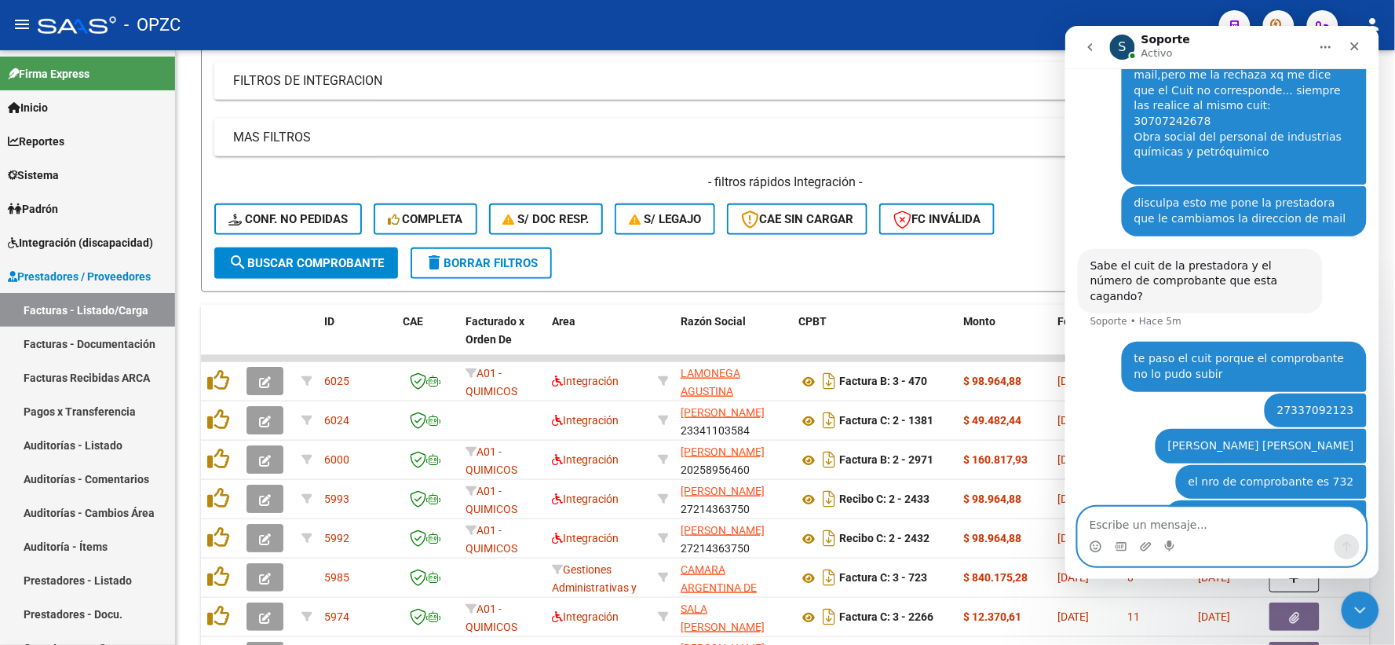
scroll to position [694, 0]
click at [1147, 512] on textarea "Escribe un mensaje..." at bounding box center [1221, 520] width 287 height 27
click at [1278, 527] on textarea "Escribe un mensaje..." at bounding box center [1221, 520] width 287 height 27
click at [1146, 525] on textarea "Escribe un mensaje..." at bounding box center [1221, 520] width 287 height 27
click at [1210, 528] on textarea "Escribe un mensaje..." at bounding box center [1221, 520] width 287 height 27
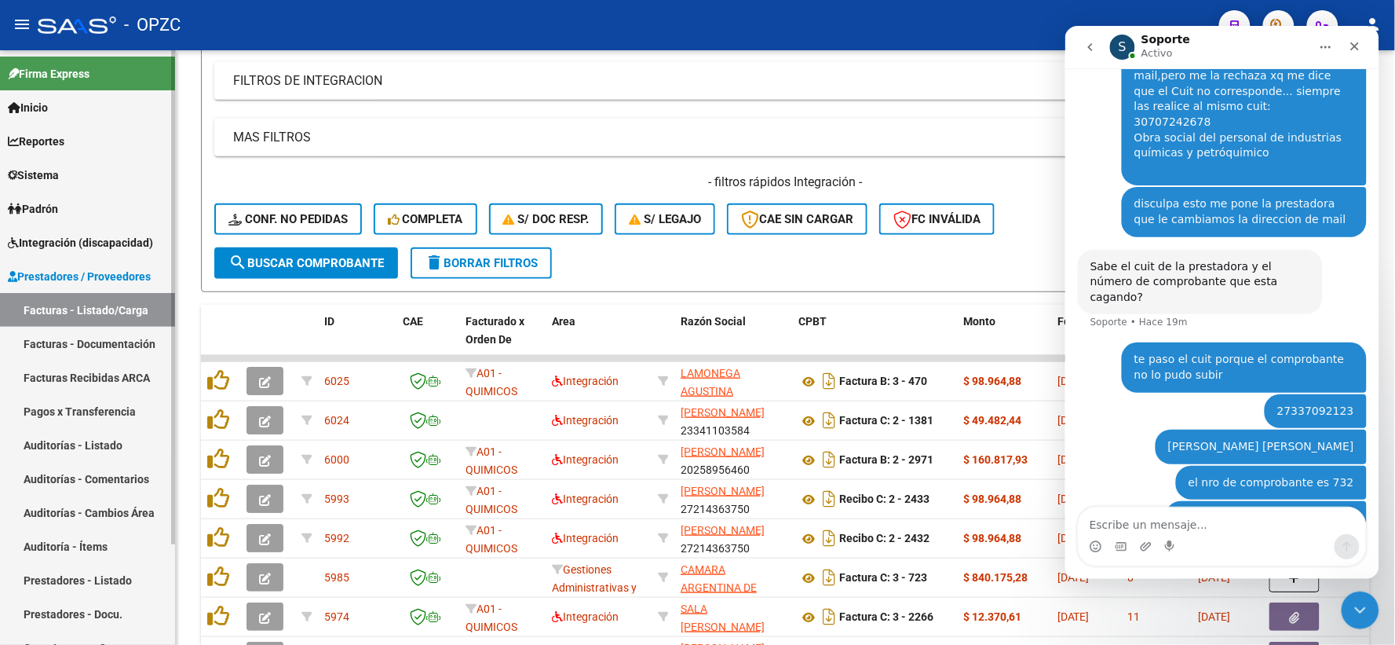
click at [83, 341] on link "Facturas - Documentación" at bounding box center [87, 344] width 175 height 34
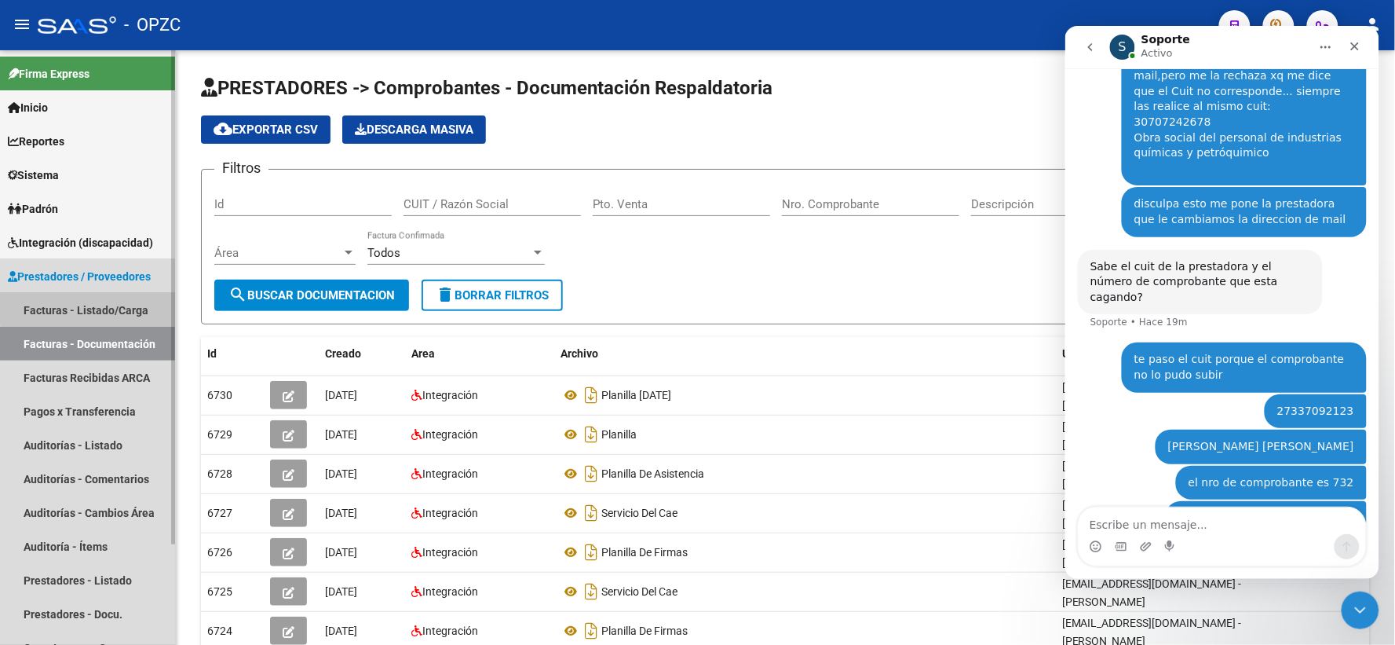
click at [104, 303] on link "Facturas - Listado/Carga" at bounding box center [87, 310] width 175 height 34
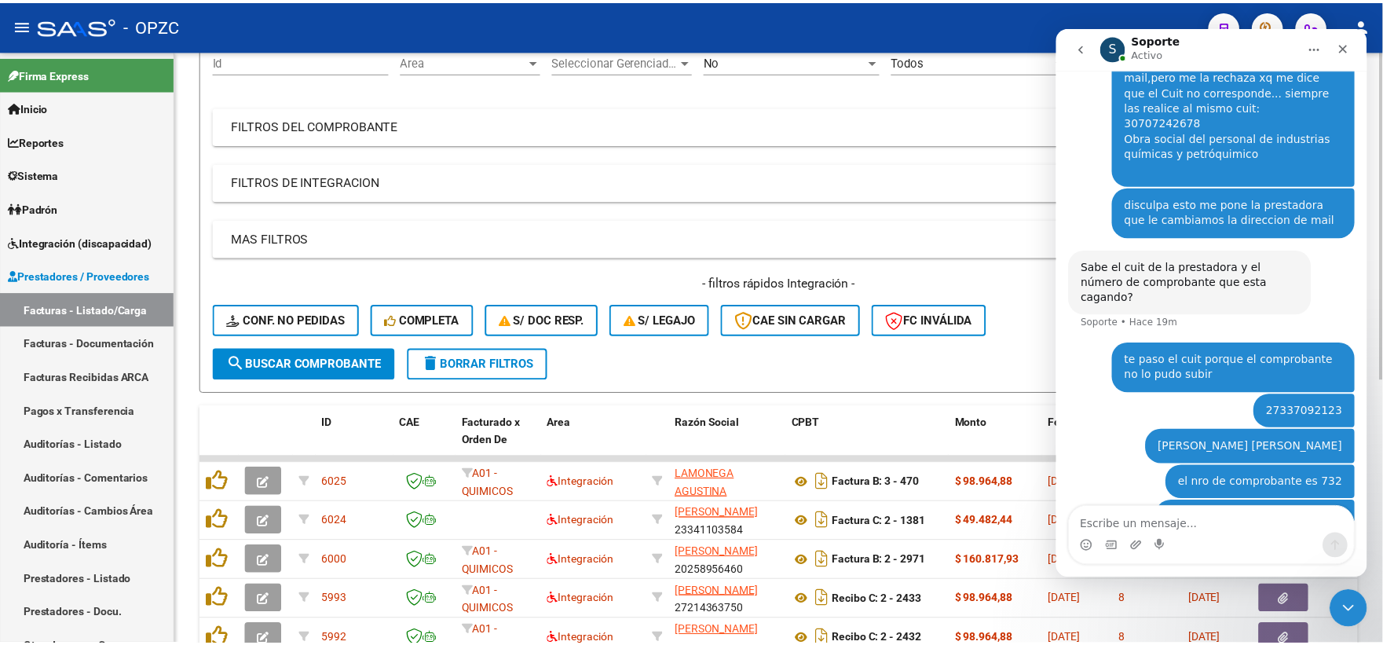
scroll to position [349, 0]
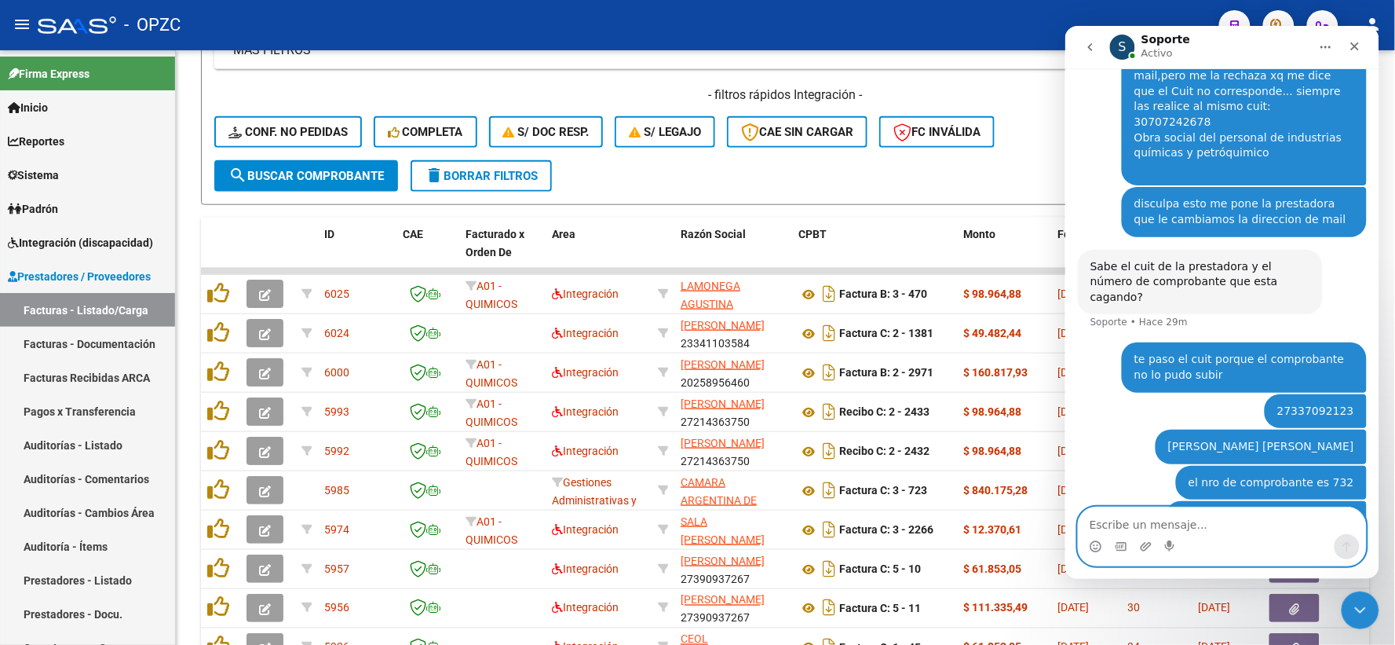
click at [1254, 529] on textarea "Escribe un mensaje..." at bounding box center [1221, 520] width 287 height 27
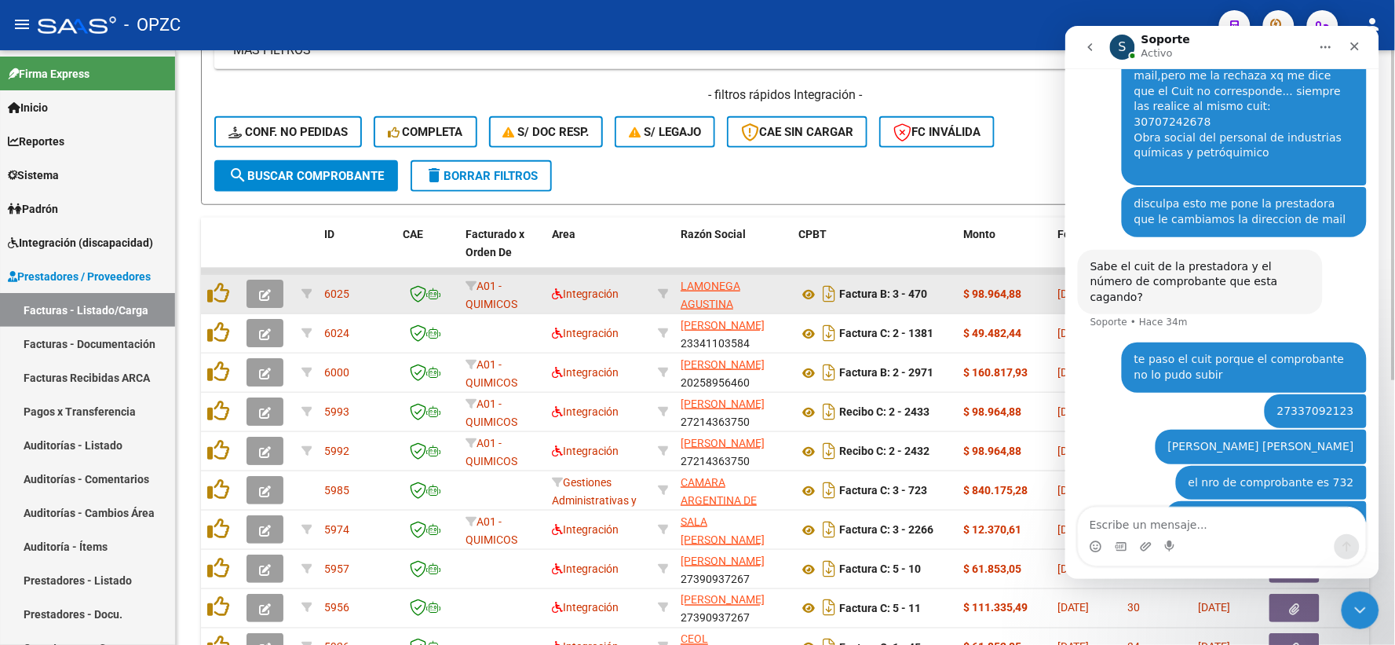
click at [275, 287] on button "button" at bounding box center [265, 294] width 37 height 28
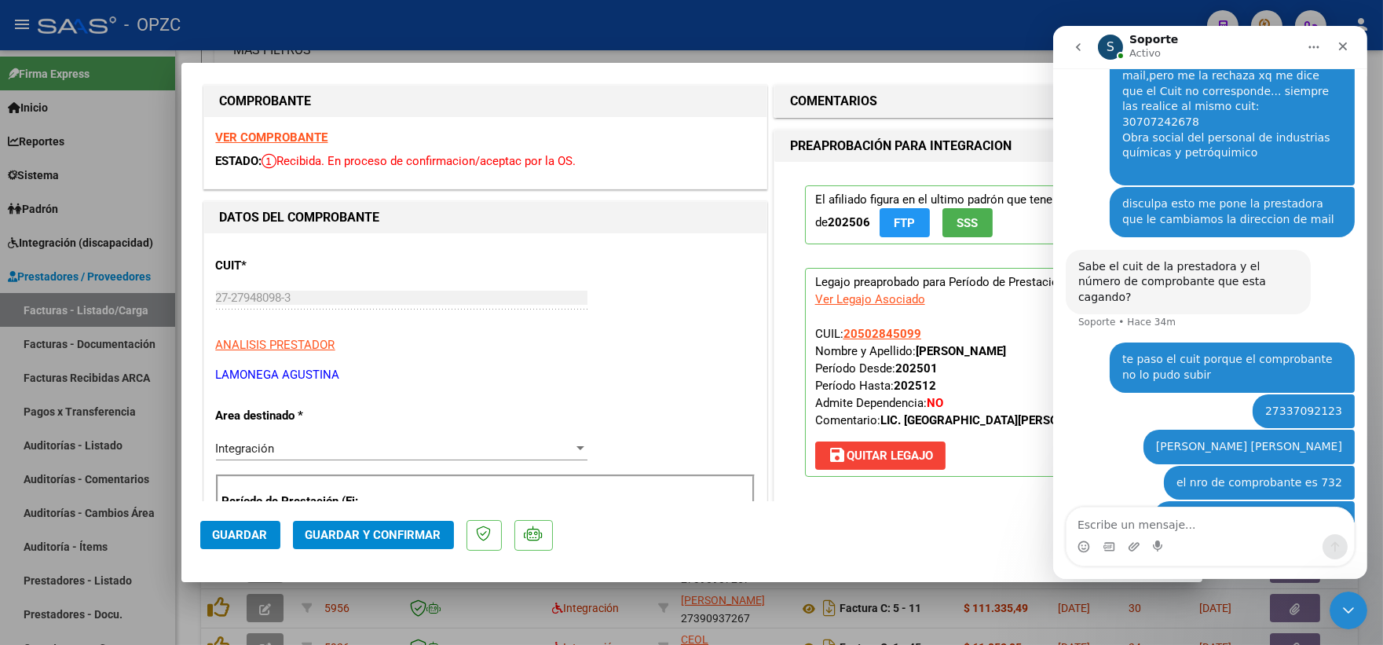
scroll to position [0, 0]
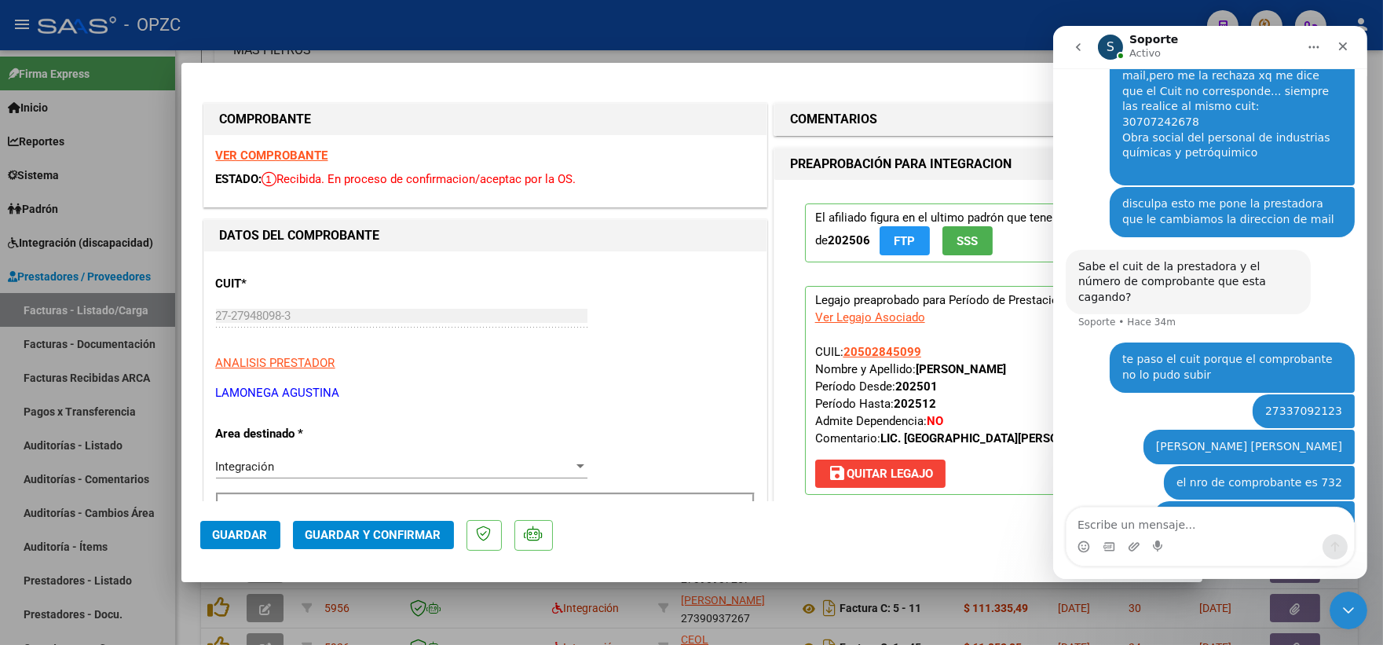
click at [284, 151] on strong "VER COMPROBANTE" at bounding box center [272, 155] width 112 height 14
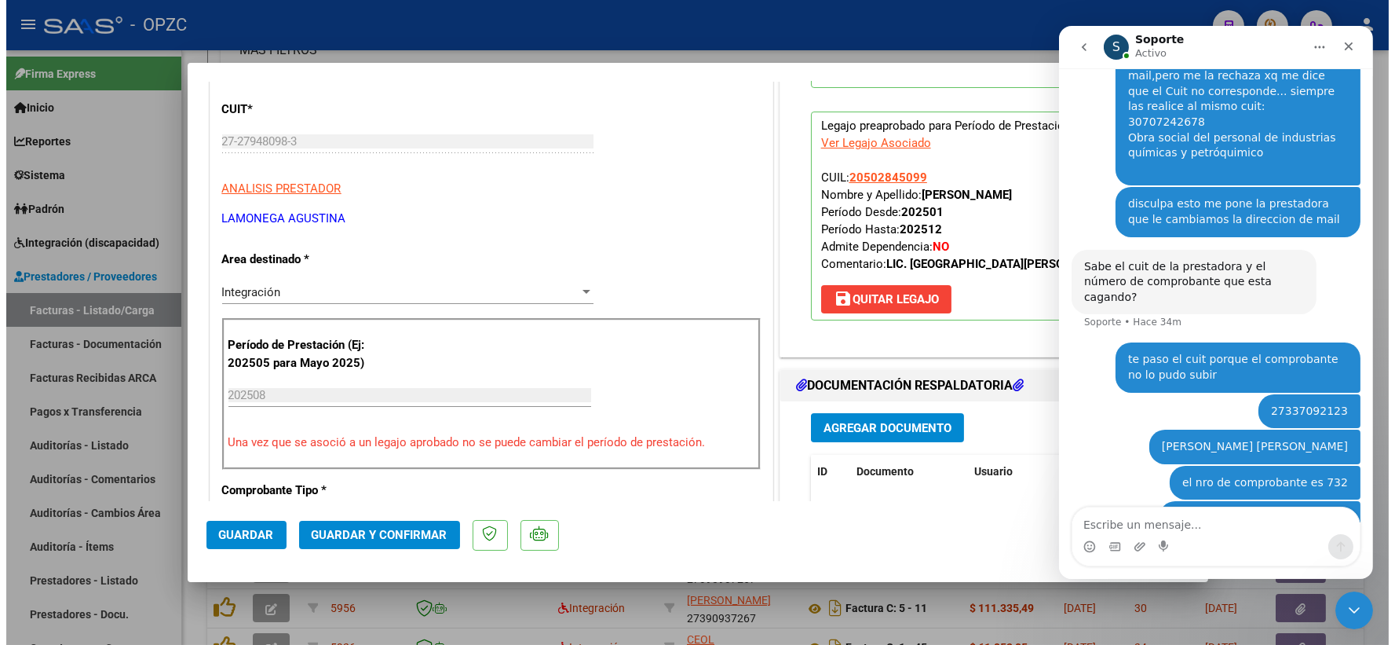
scroll to position [349, 0]
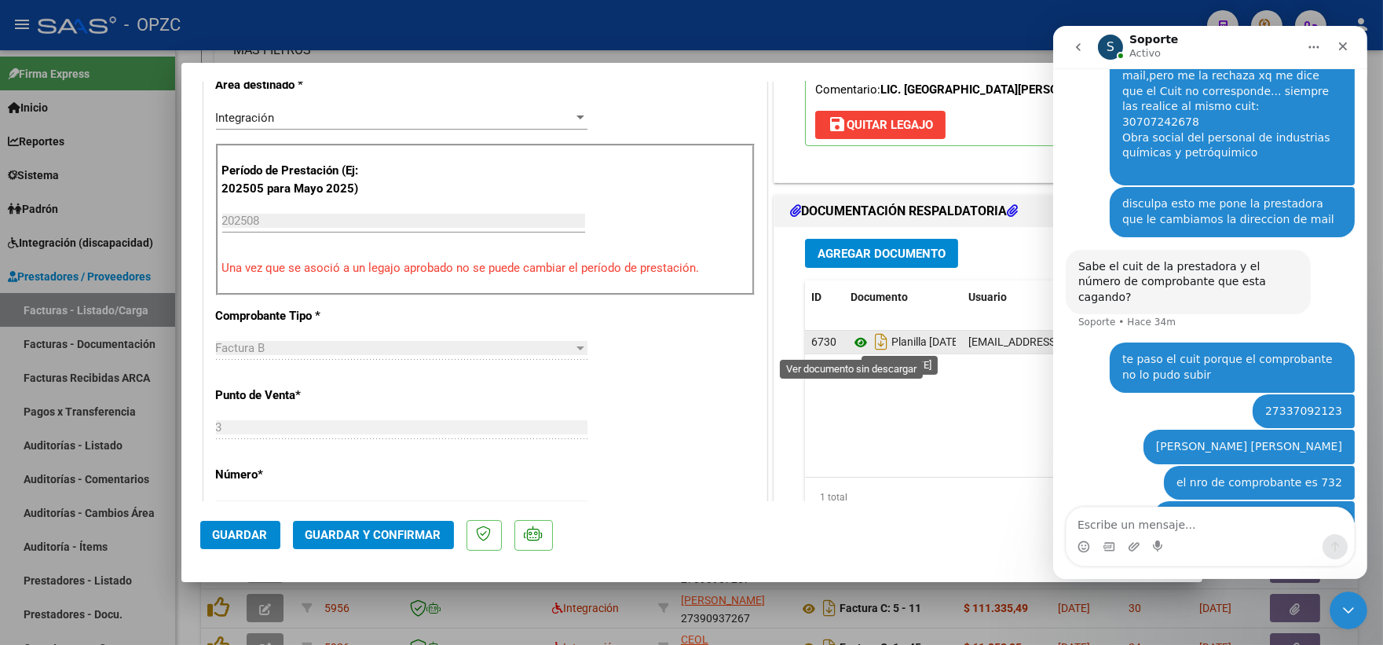
click at [856, 338] on icon at bounding box center [860, 342] width 20 height 19
click at [371, 529] on span "Guardar y Confirmar" at bounding box center [373, 535] width 136 height 14
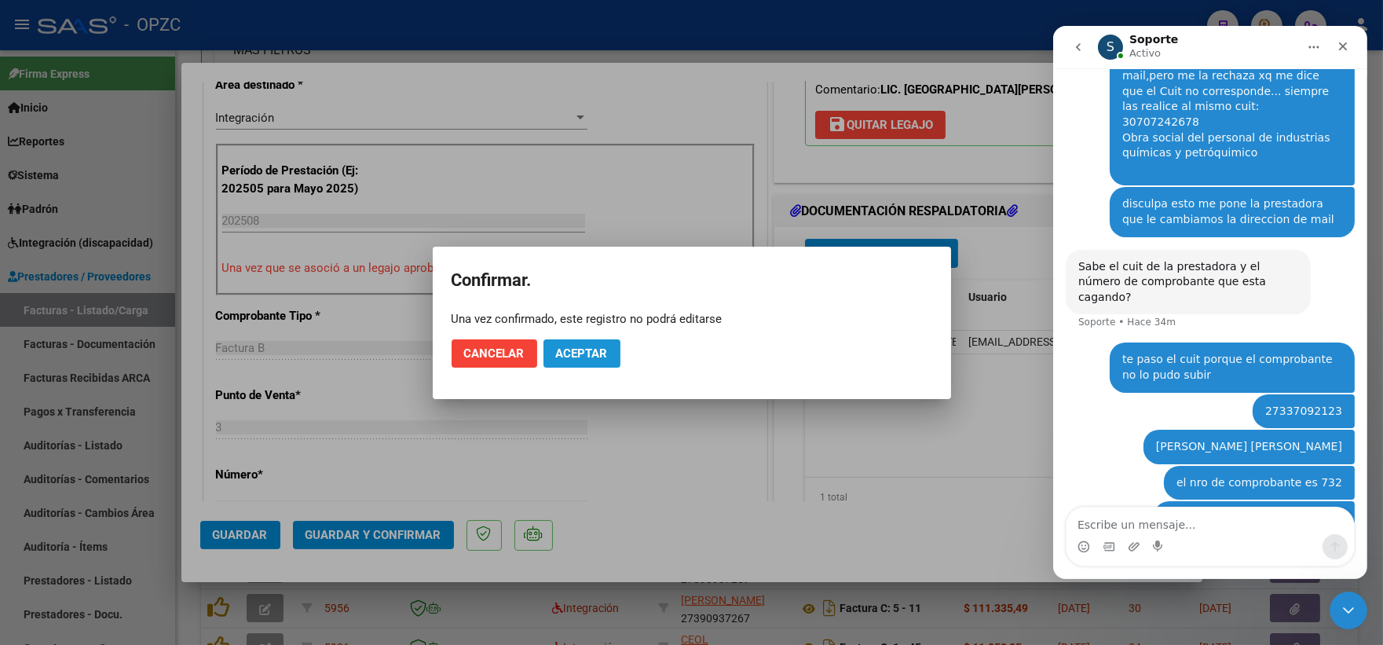
click at [600, 359] on span "Aceptar" at bounding box center [582, 353] width 52 height 14
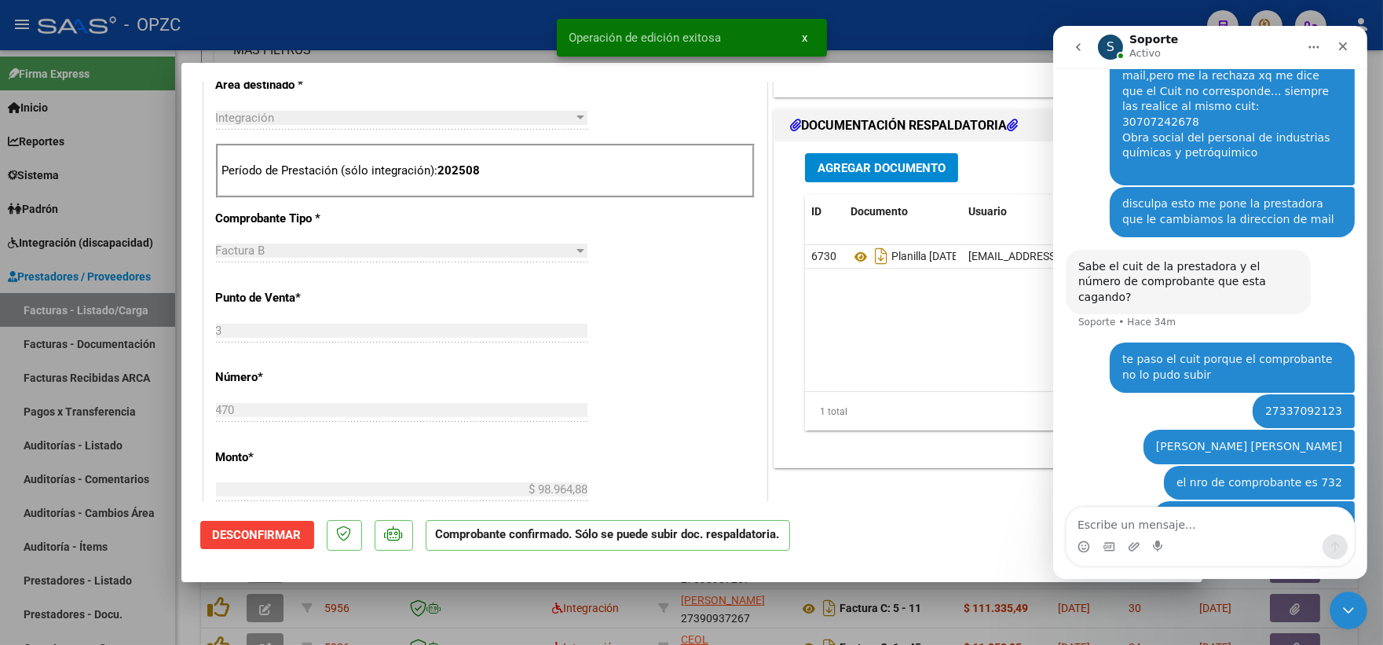
click at [866, 53] on div at bounding box center [691, 322] width 1383 height 645
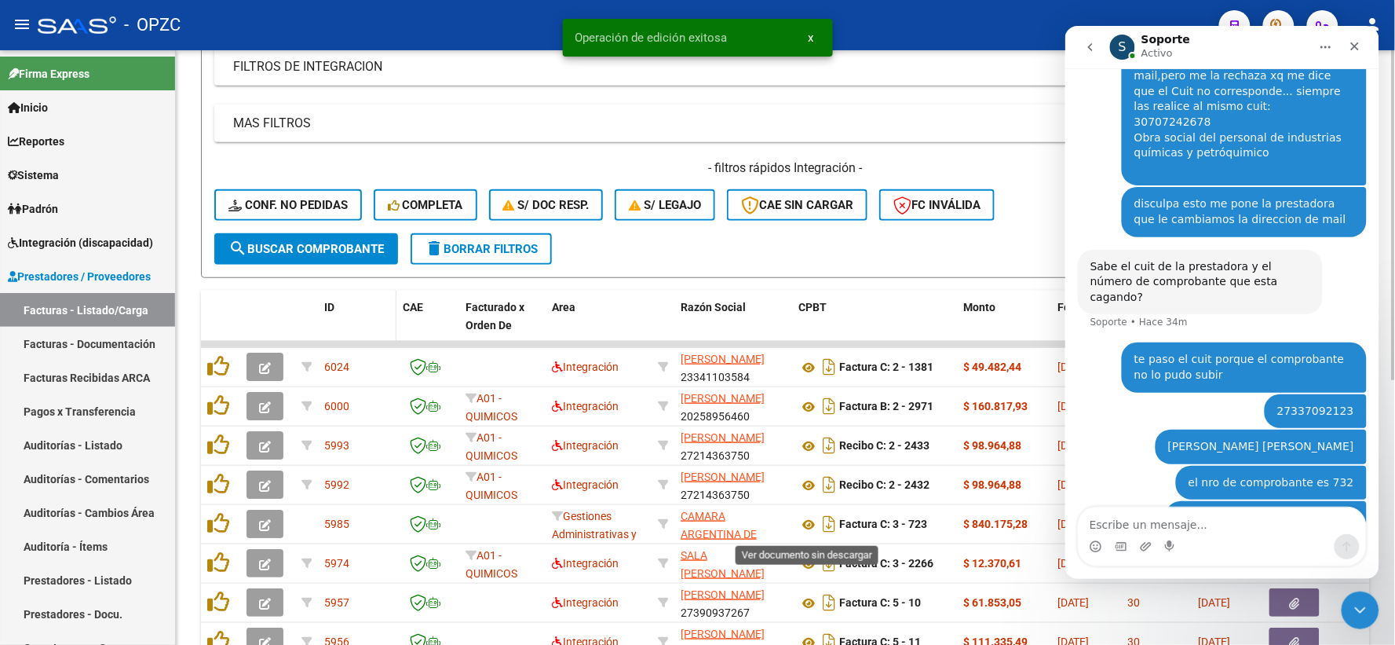
scroll to position [261, 0]
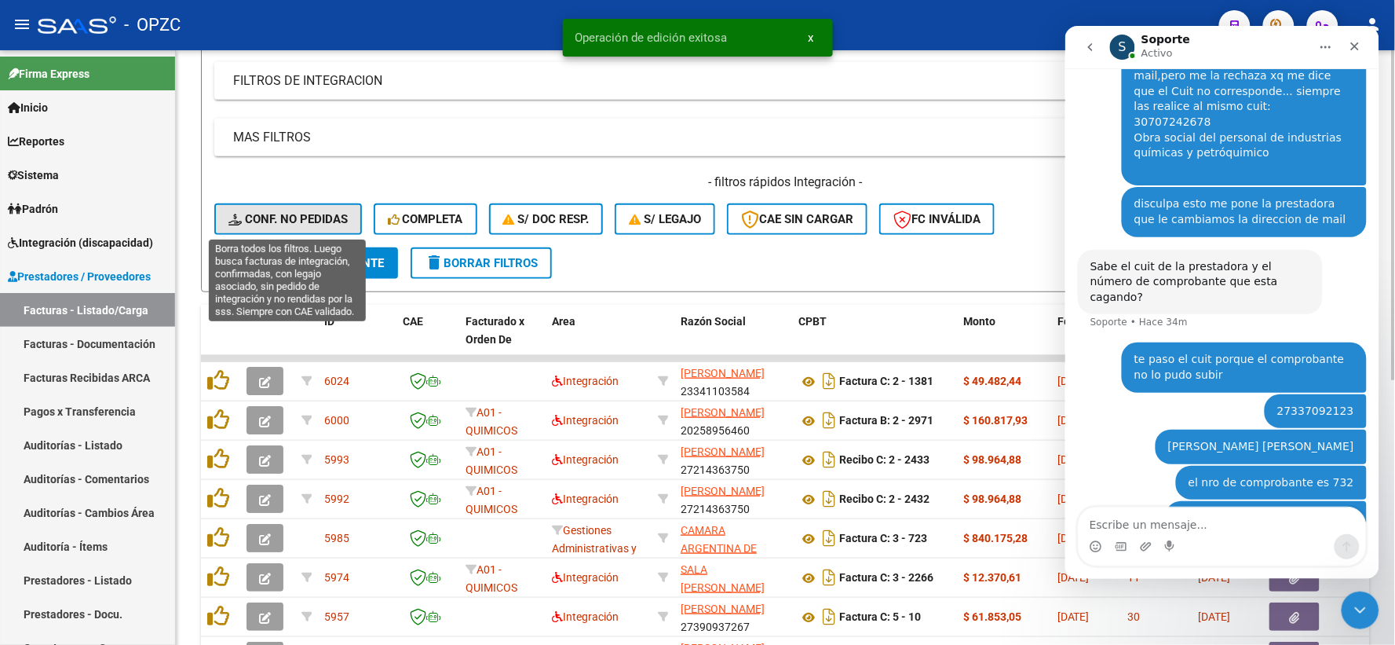
click at [297, 217] on span "Conf. no pedidas" at bounding box center [288, 219] width 119 height 14
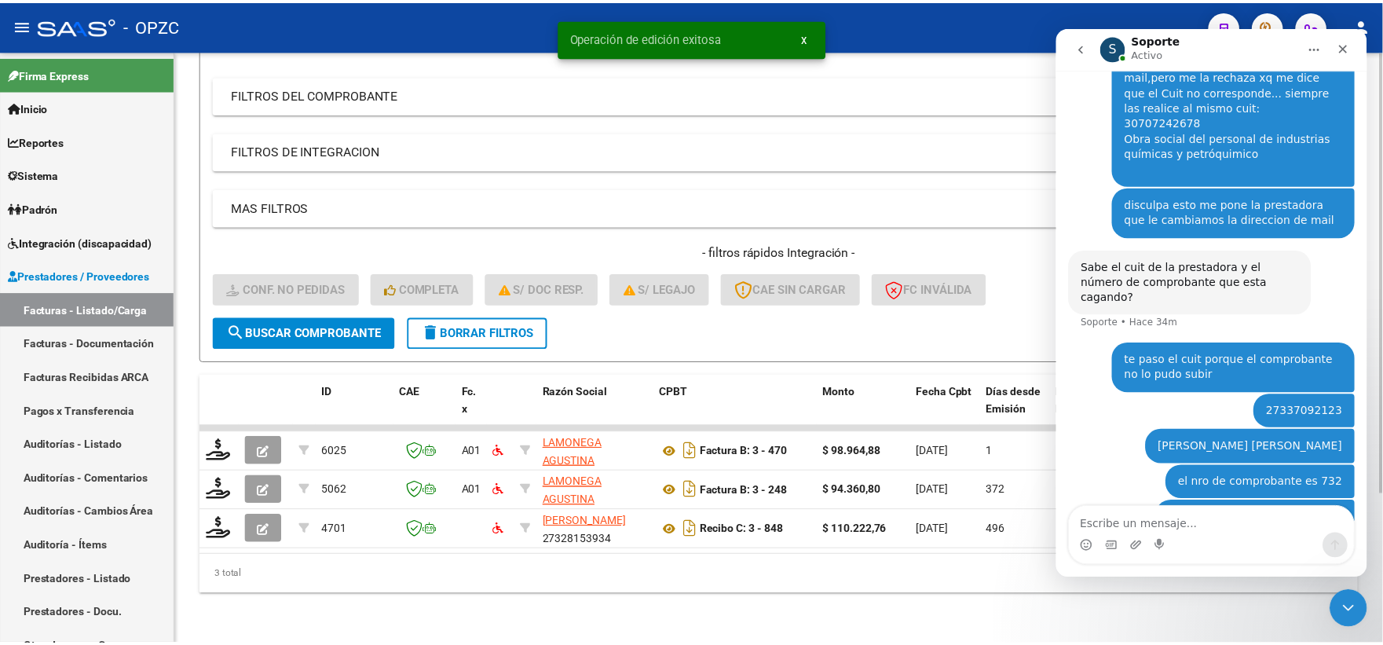
scroll to position [203, 0]
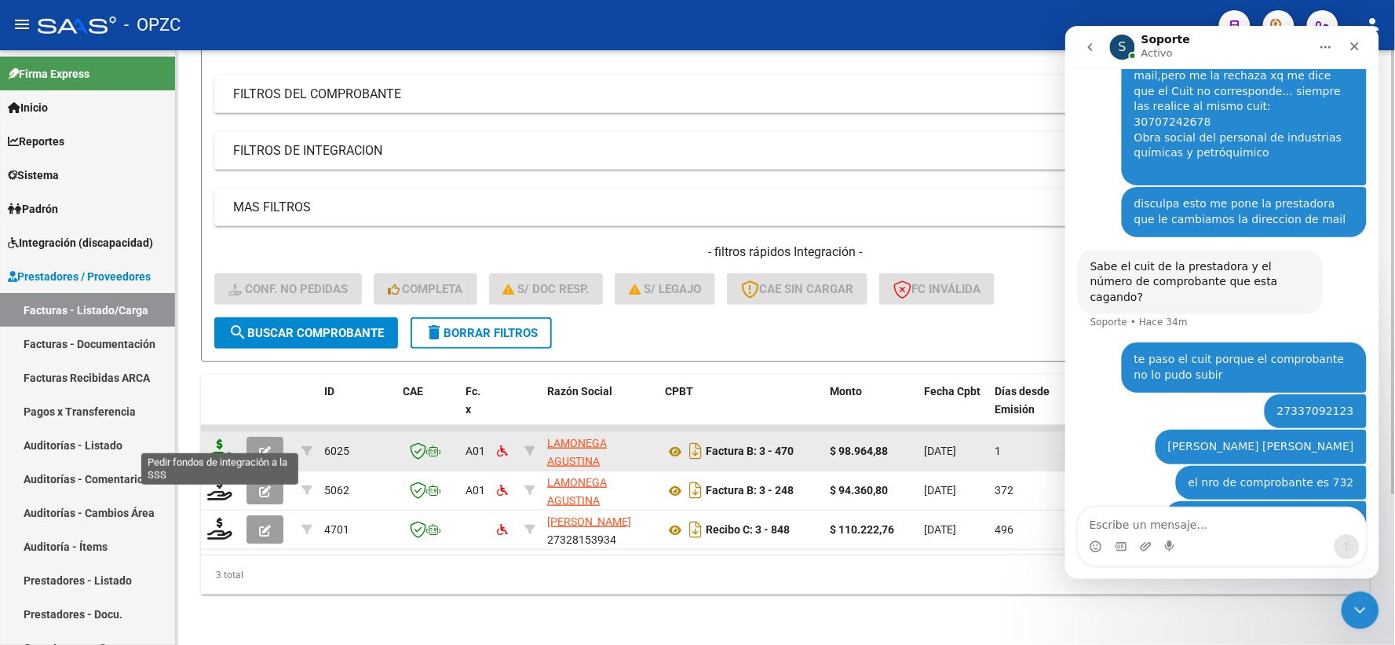
click at [226, 439] on icon at bounding box center [219, 450] width 25 height 22
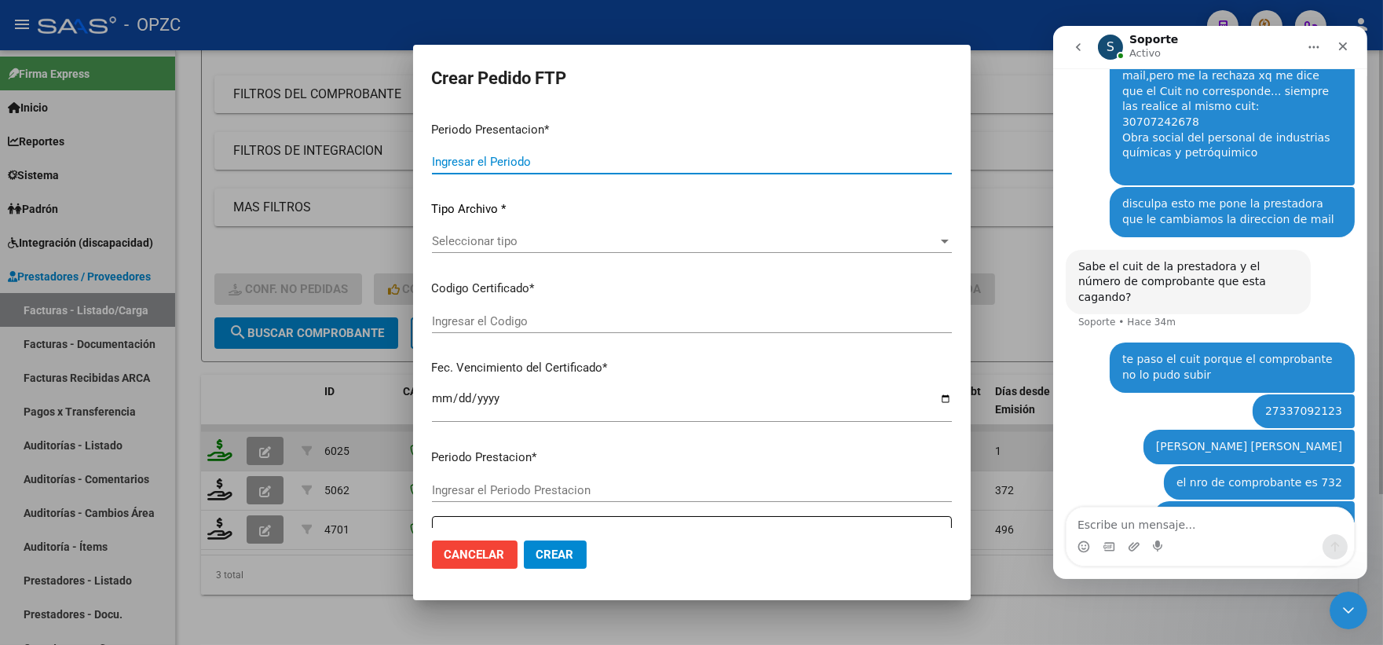
type input "202508"
type input "$ 98.964,88"
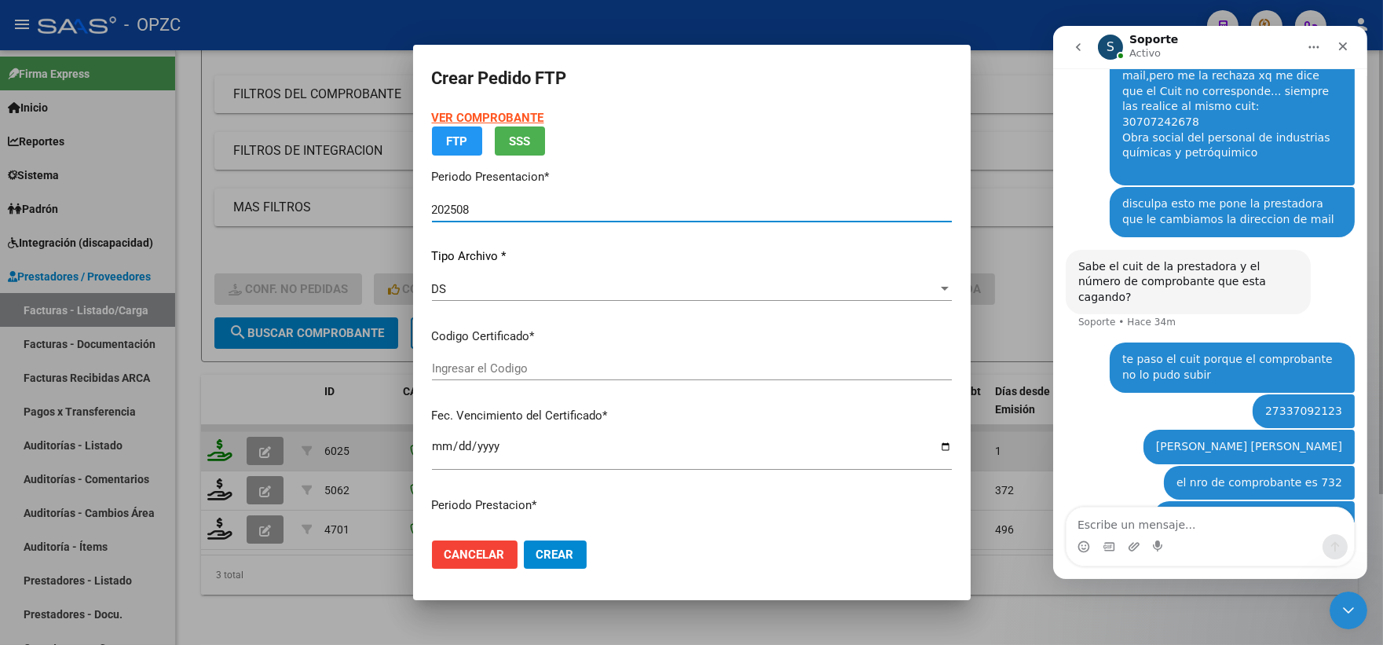
type input "ARG02-00050284509-20230802-20330802-ERI"
type input "[DATE]"
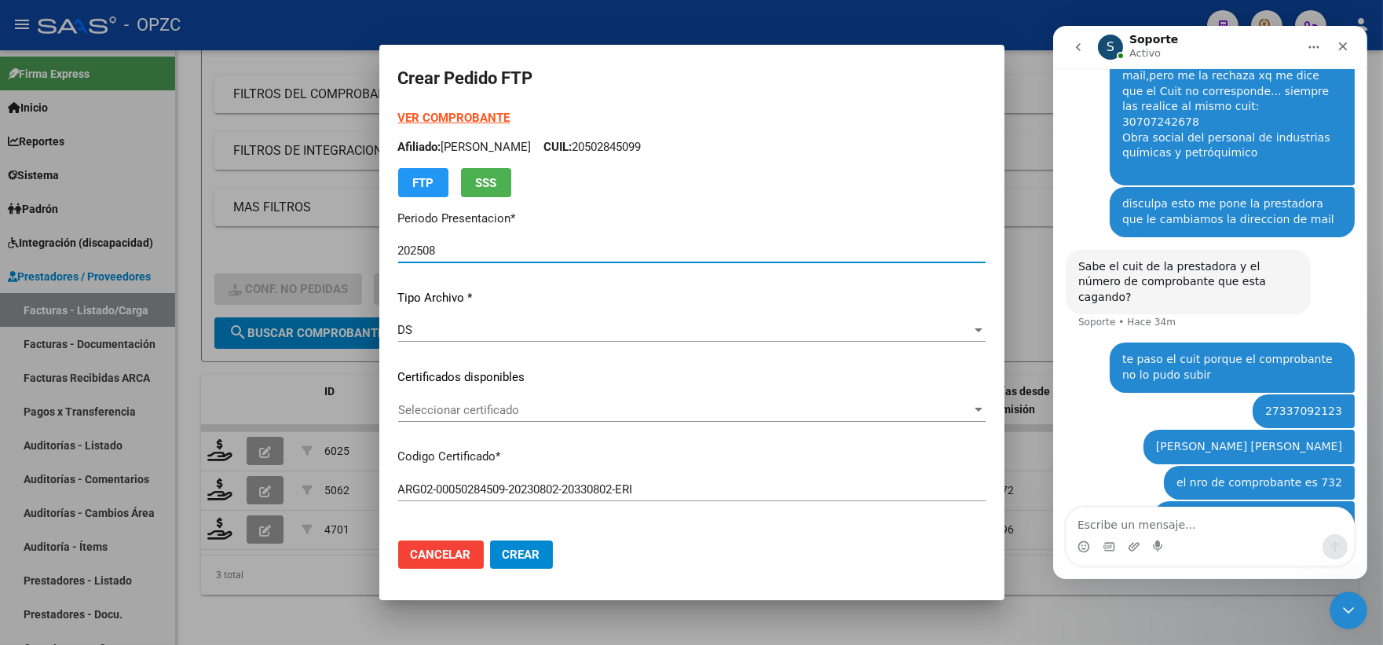
click at [945, 406] on span "Seleccionar certificado" at bounding box center [684, 410] width 573 height 14
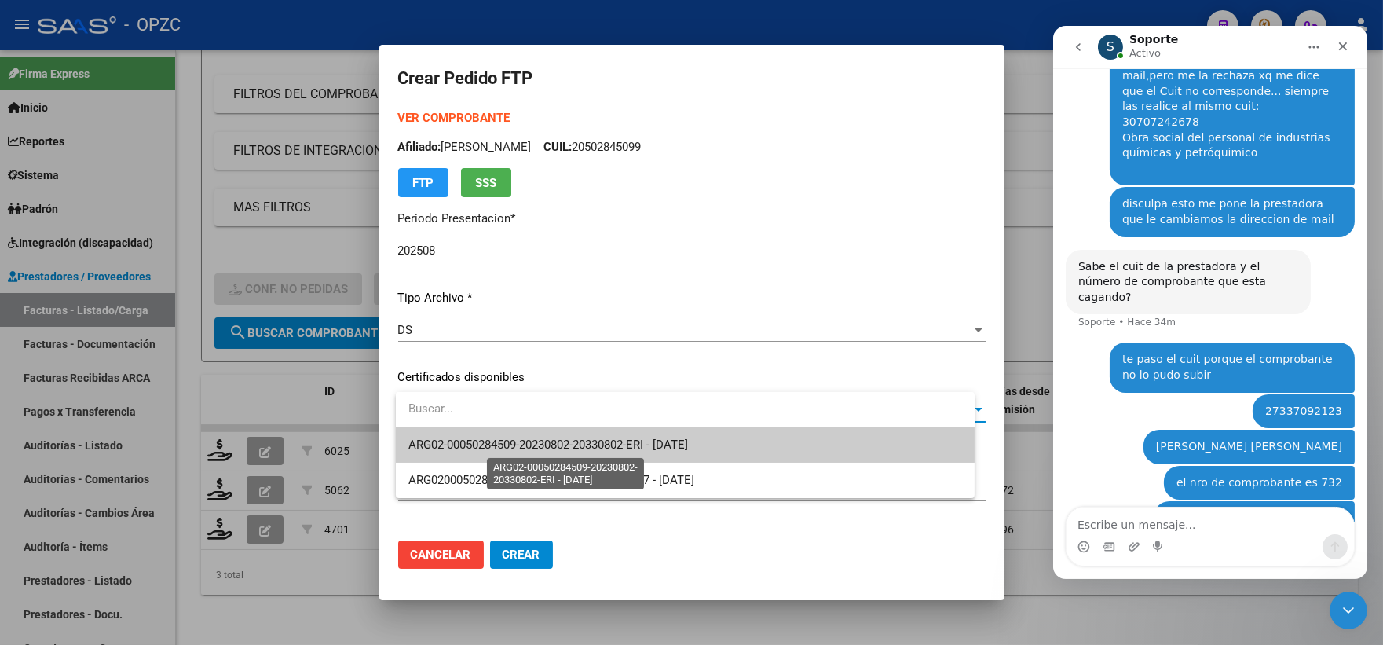
click at [688, 449] on span "ARG02-00050284509-20230802-20330802-ERI - [DATE]" at bounding box center [548, 444] width 280 height 14
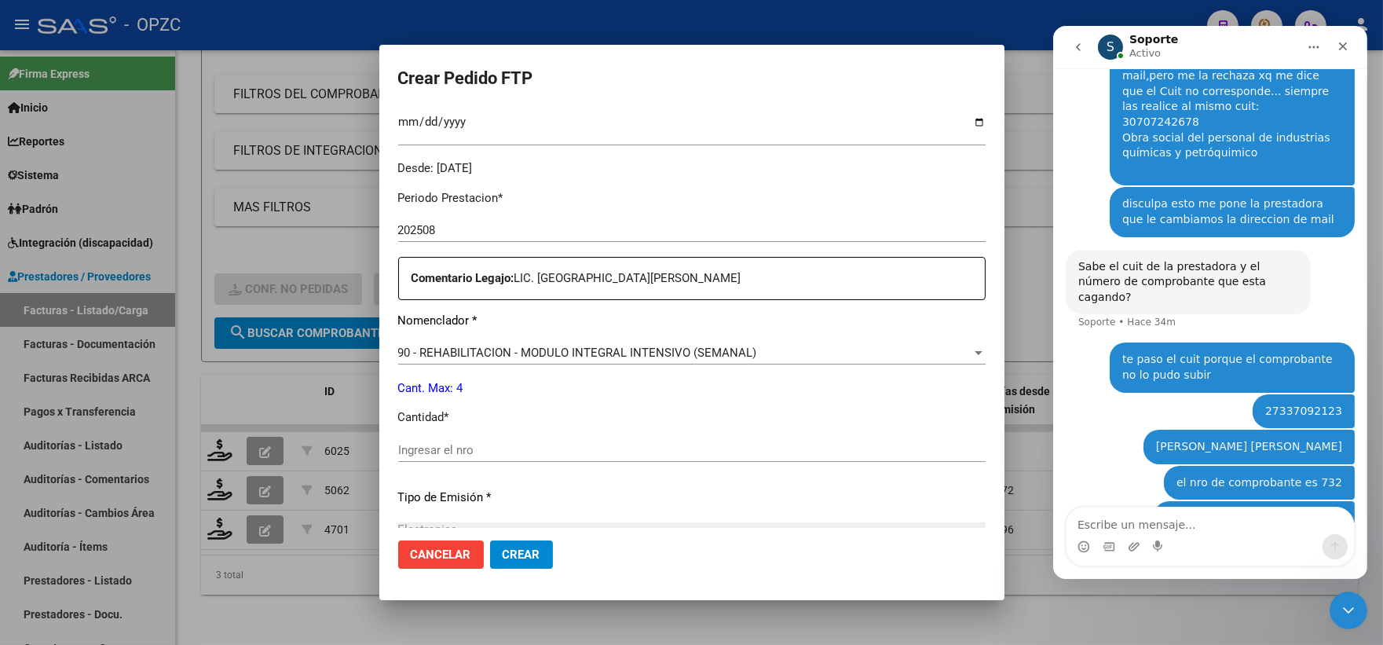
scroll to position [523, 0]
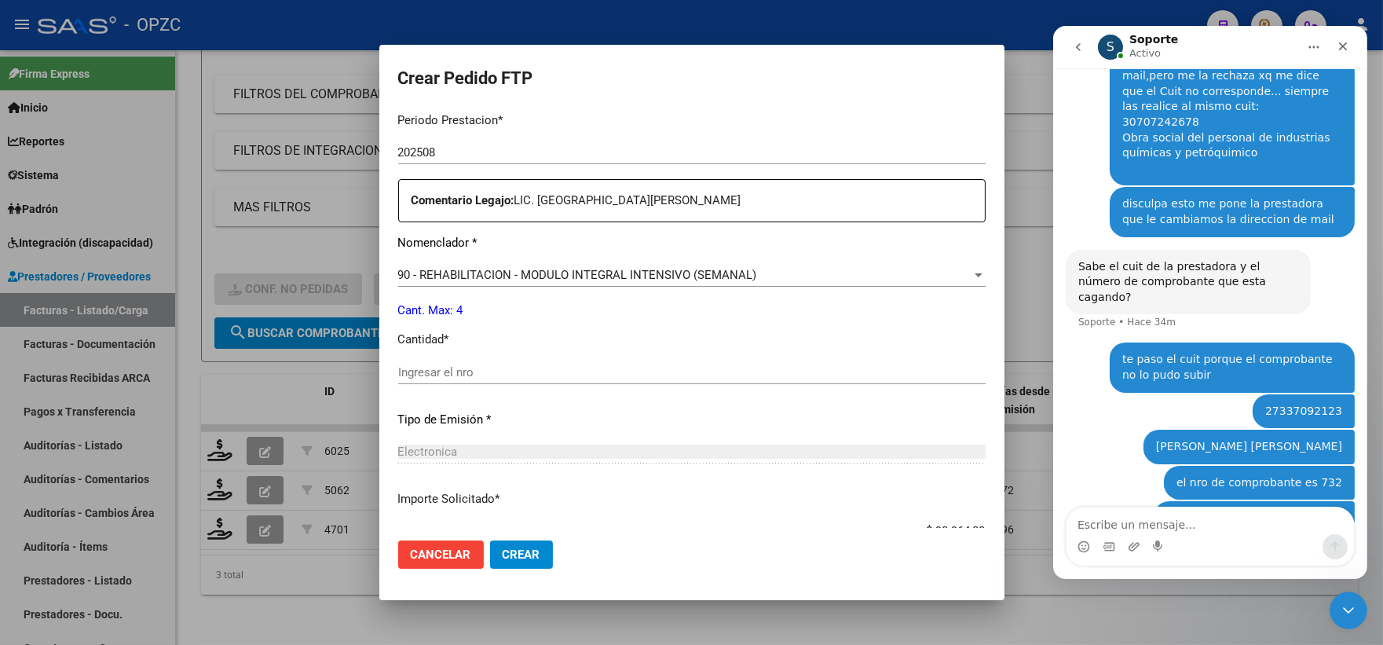
click at [539, 379] on div "Ingresar el nro" at bounding box center [691, 372] width 587 height 24
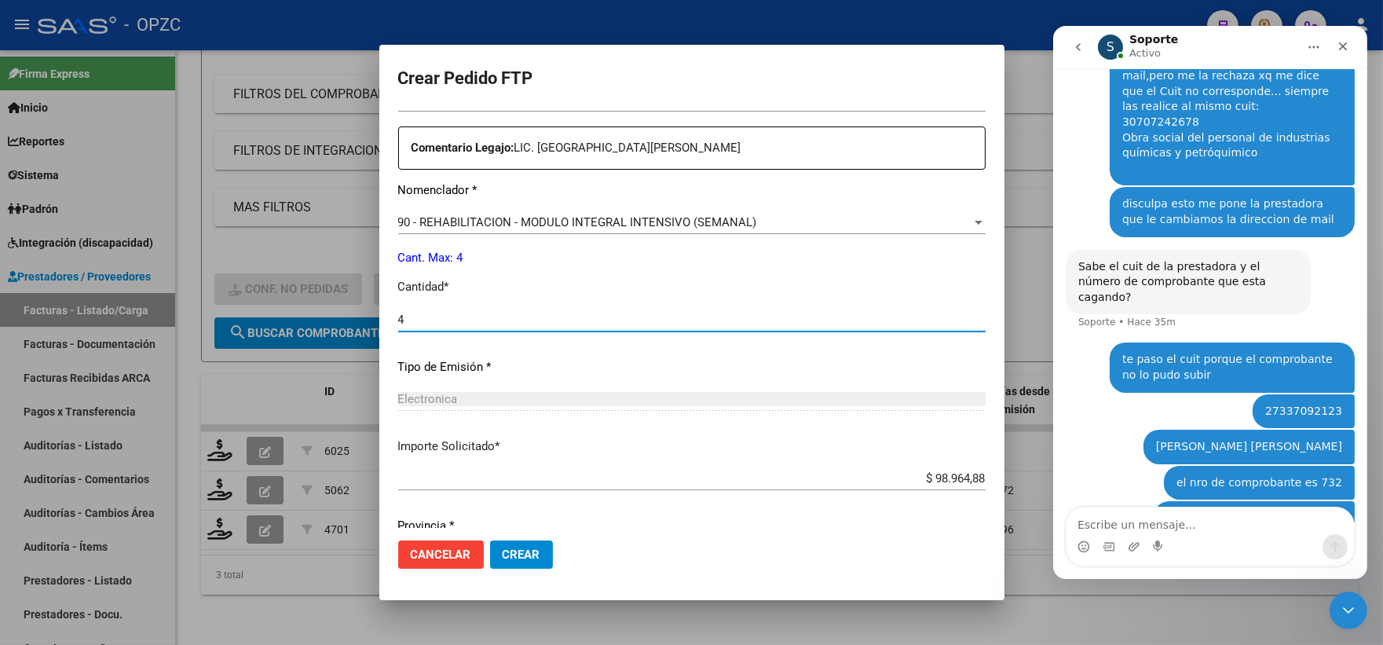
scroll to position [632, 0]
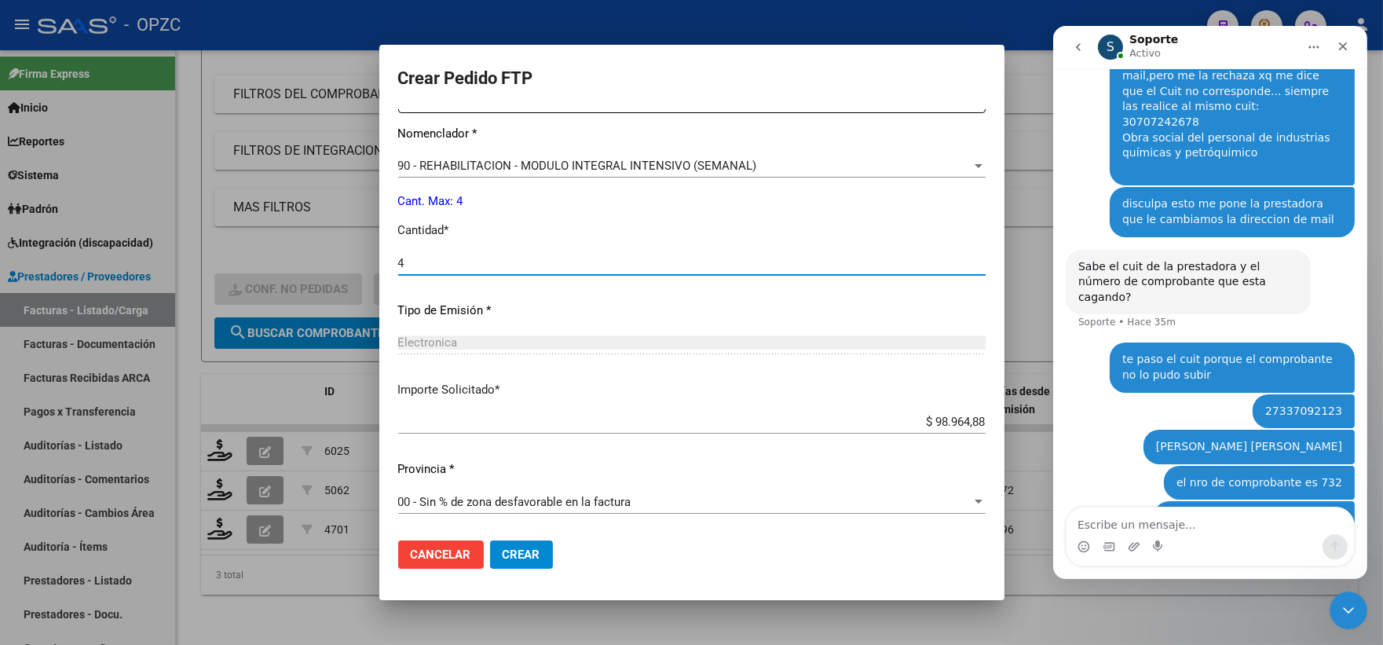
type input "4"
click at [540, 547] on span "Crear" at bounding box center [522, 554] width 38 height 14
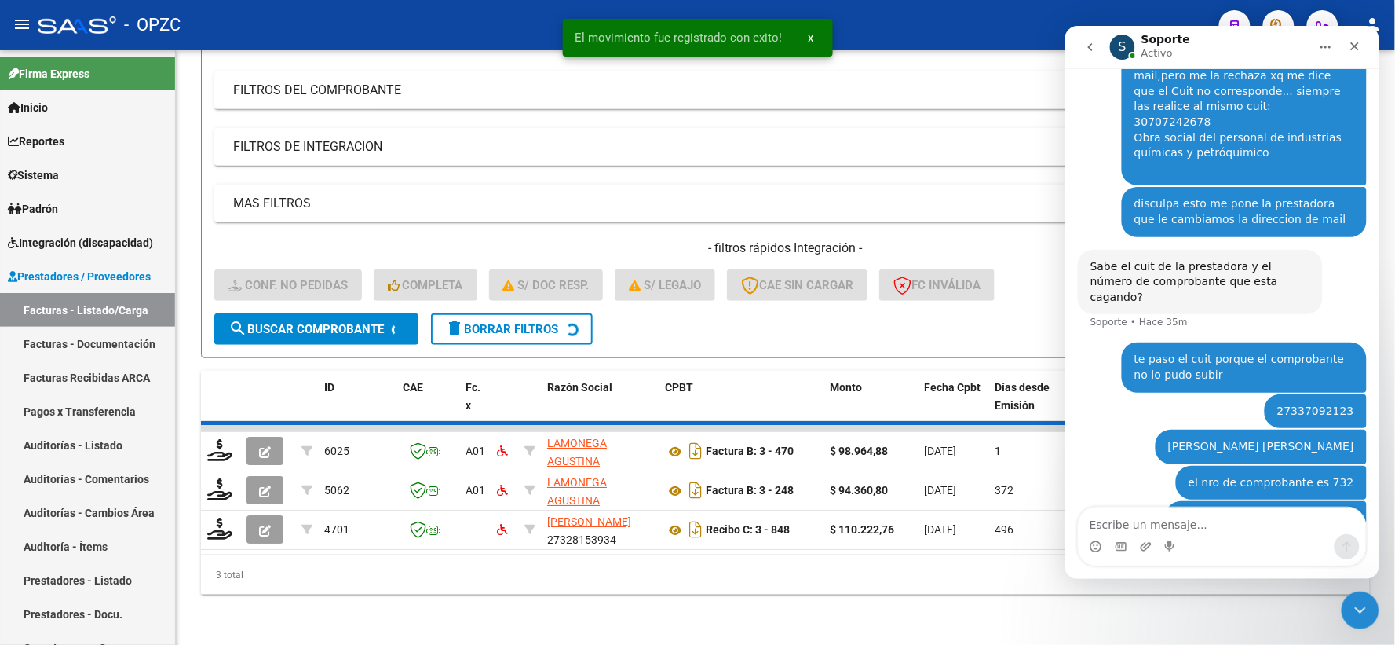
scroll to position [163, 0]
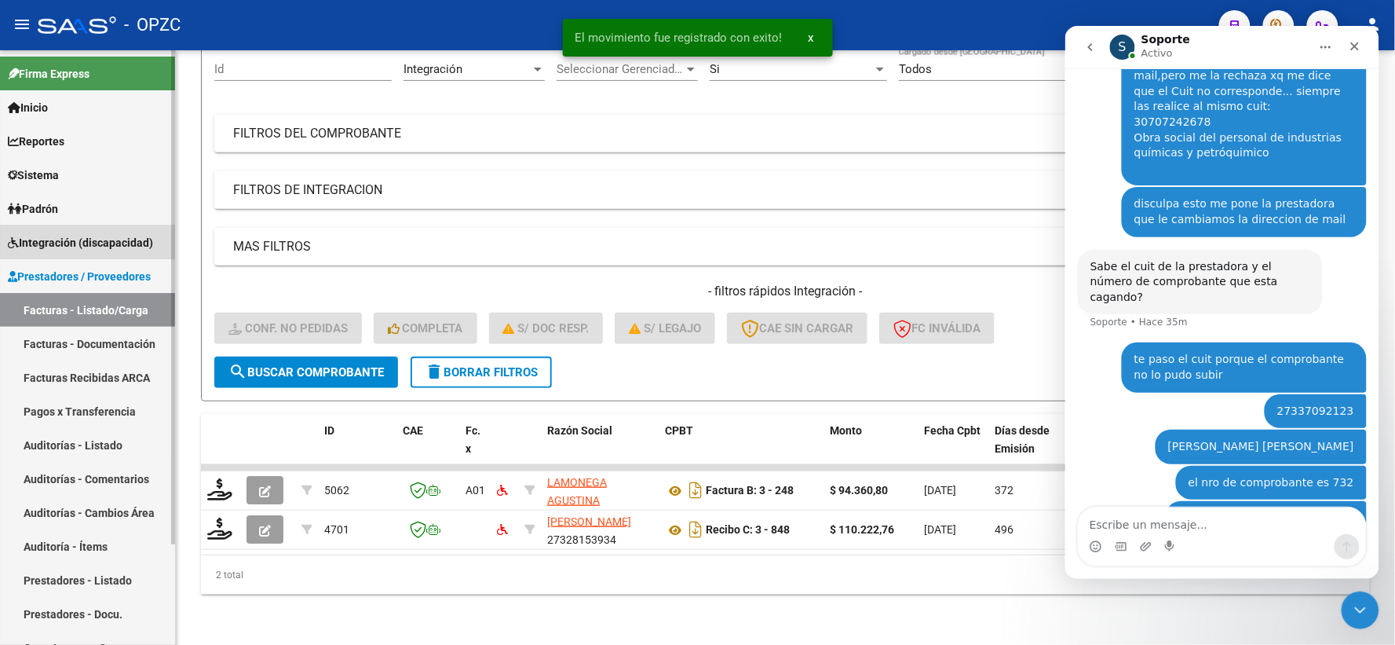
click at [108, 240] on span "Integración (discapacidad)" at bounding box center [80, 242] width 145 height 17
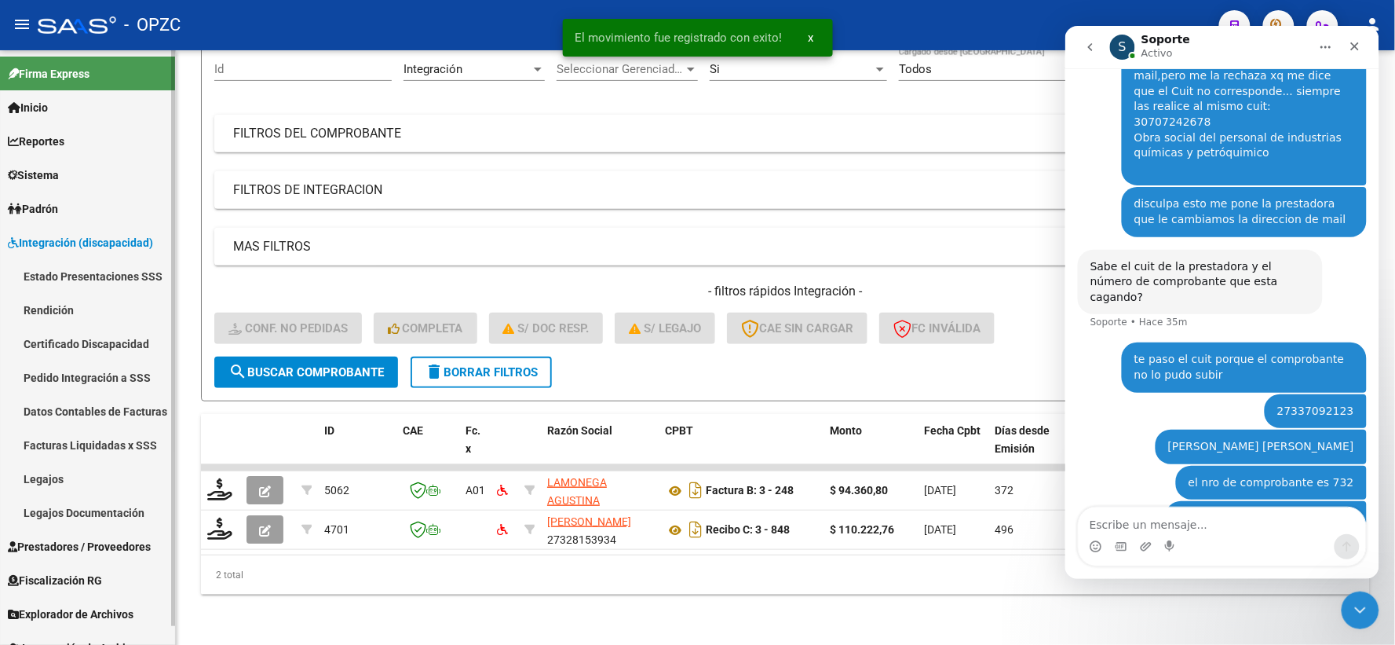
click at [82, 372] on link "Pedido Integración a SSS" at bounding box center [87, 377] width 175 height 34
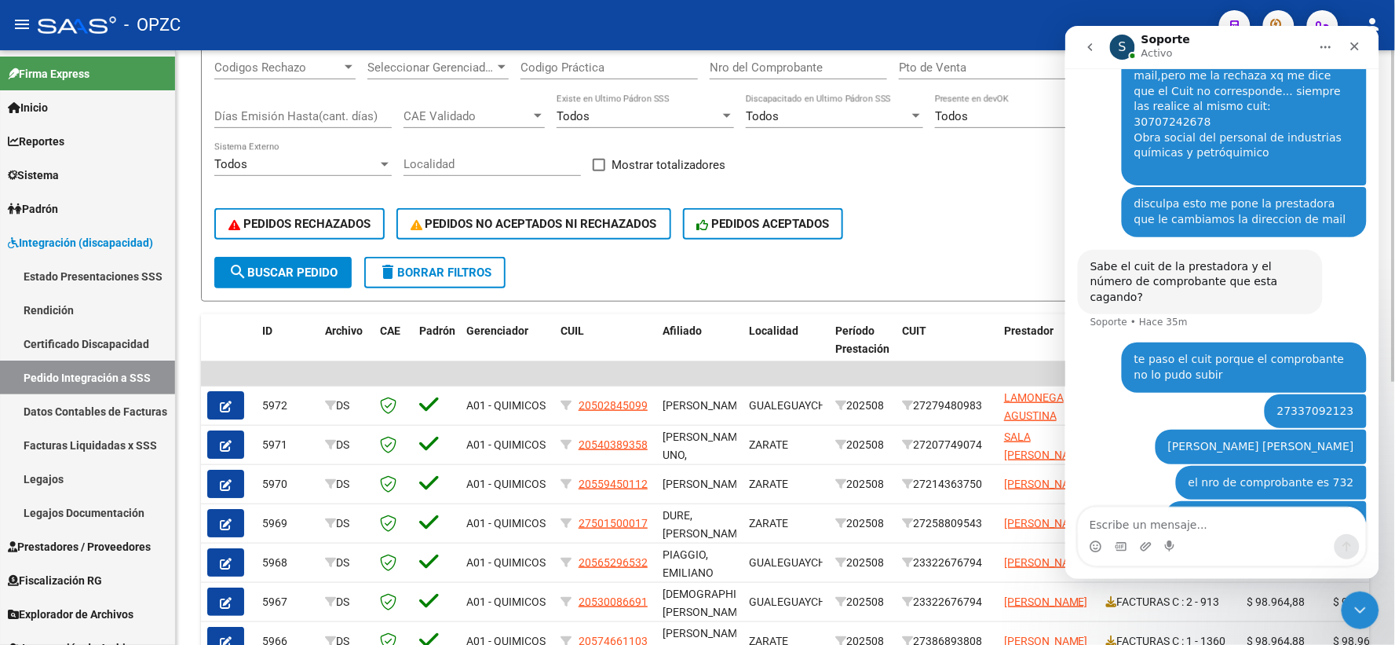
scroll to position [261, 0]
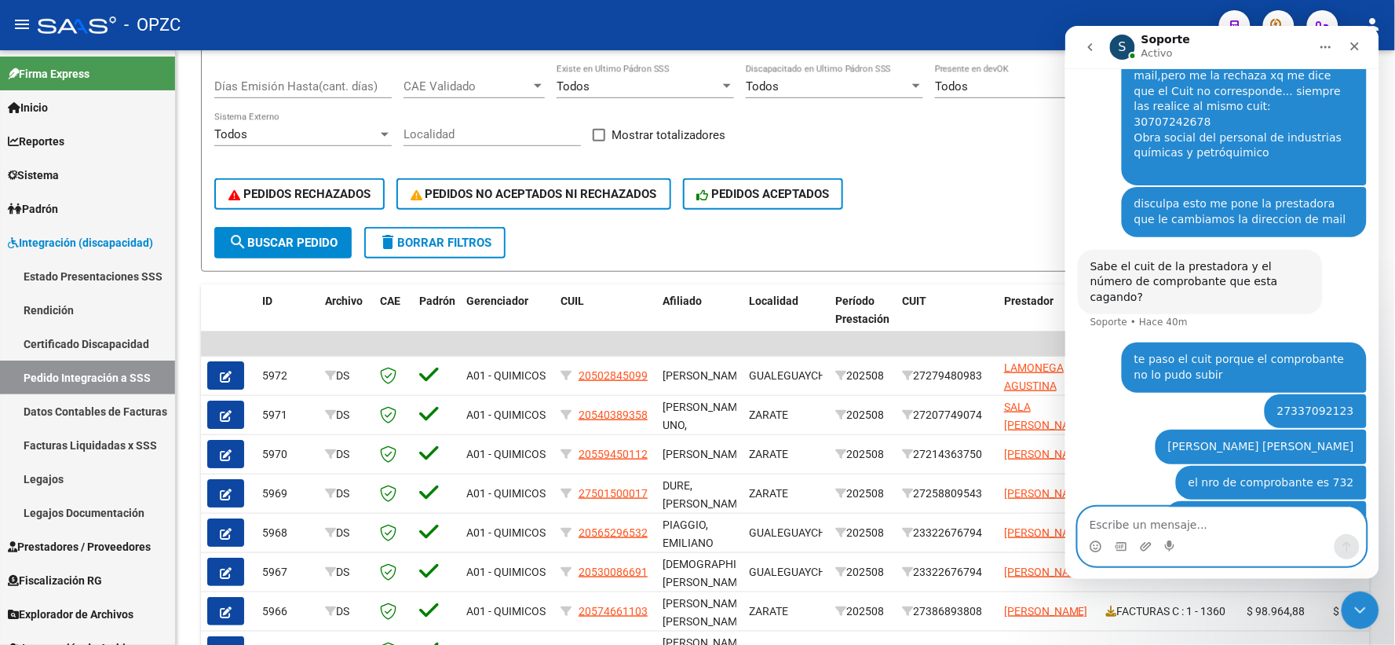
click at [1139, 520] on textarea "Escribe un mensaje..." at bounding box center [1221, 520] width 287 height 27
click at [1246, 530] on textarea "Escribe un mensaje..." at bounding box center [1221, 520] width 287 height 27
click at [1168, 528] on textarea "Escribe un mensaje..." at bounding box center [1221, 520] width 287 height 27
click at [1234, 522] on textarea "Escribe un mensaje..." at bounding box center [1221, 520] width 287 height 27
click at [1240, 517] on textarea "Escribe un mensaje..." at bounding box center [1221, 520] width 287 height 27
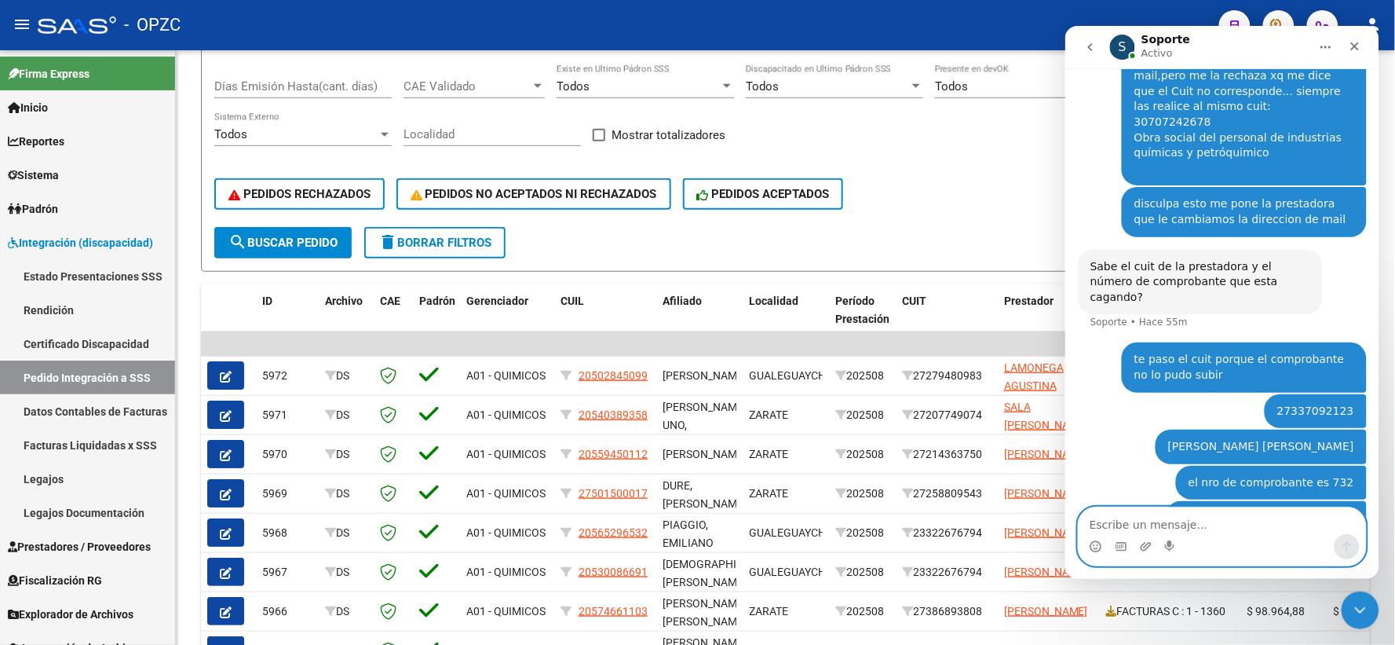
click at [1271, 519] on textarea "Escribe un mensaje..." at bounding box center [1221, 520] width 287 height 27
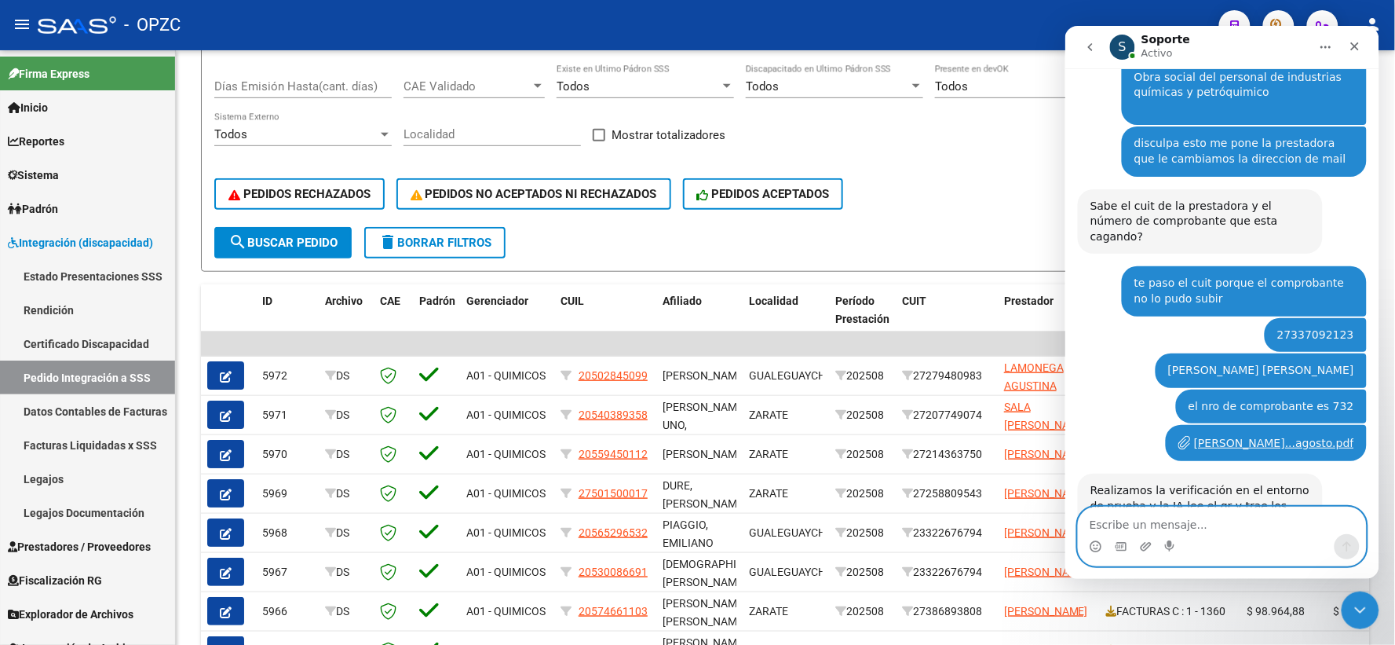
scroll to position [772, 0]
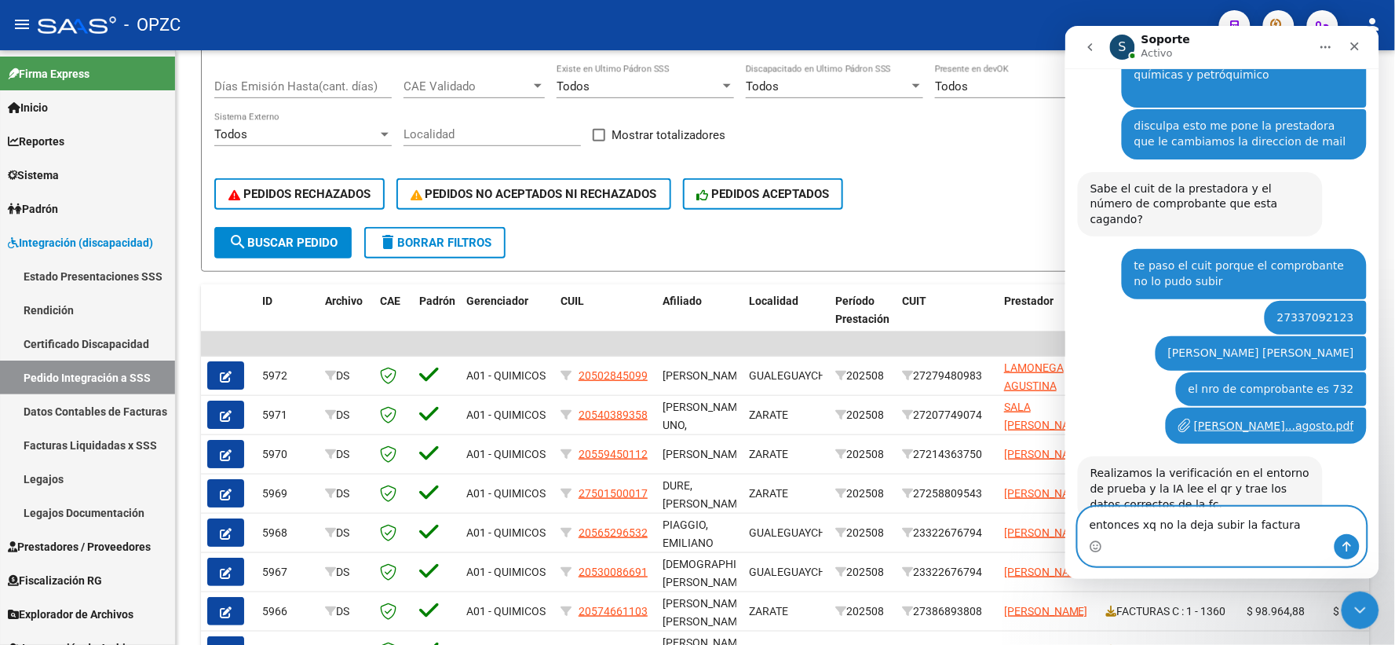
type textarea "entonces xq no la deja subir la factura?"
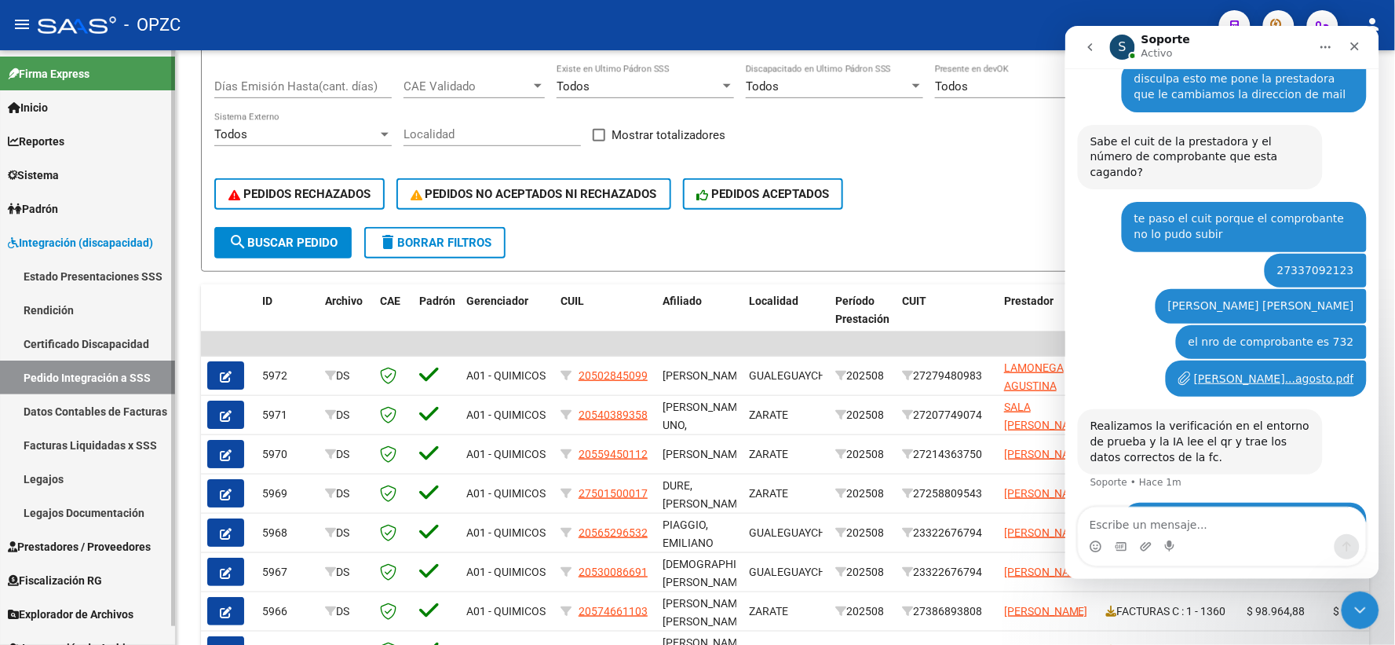
click at [57, 551] on span "Prestadores / Proveedores" at bounding box center [79, 546] width 143 height 17
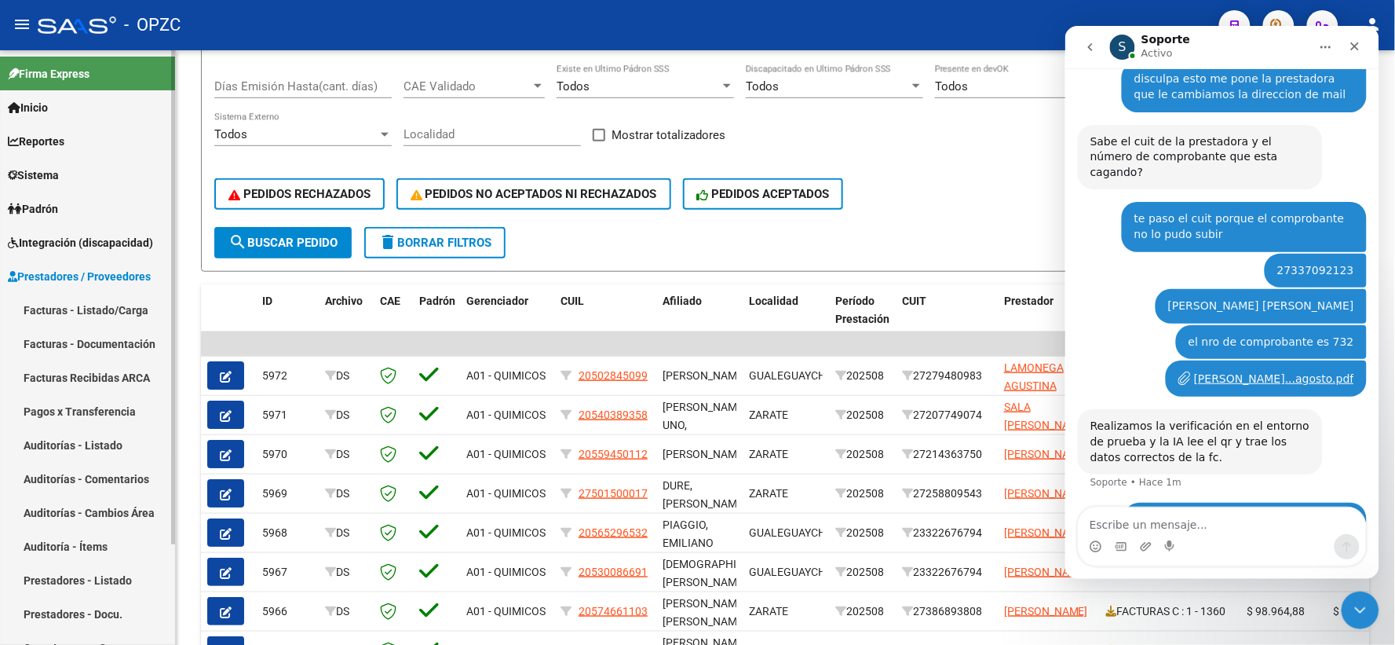
click at [104, 303] on link "Facturas - Listado/Carga" at bounding box center [87, 310] width 175 height 34
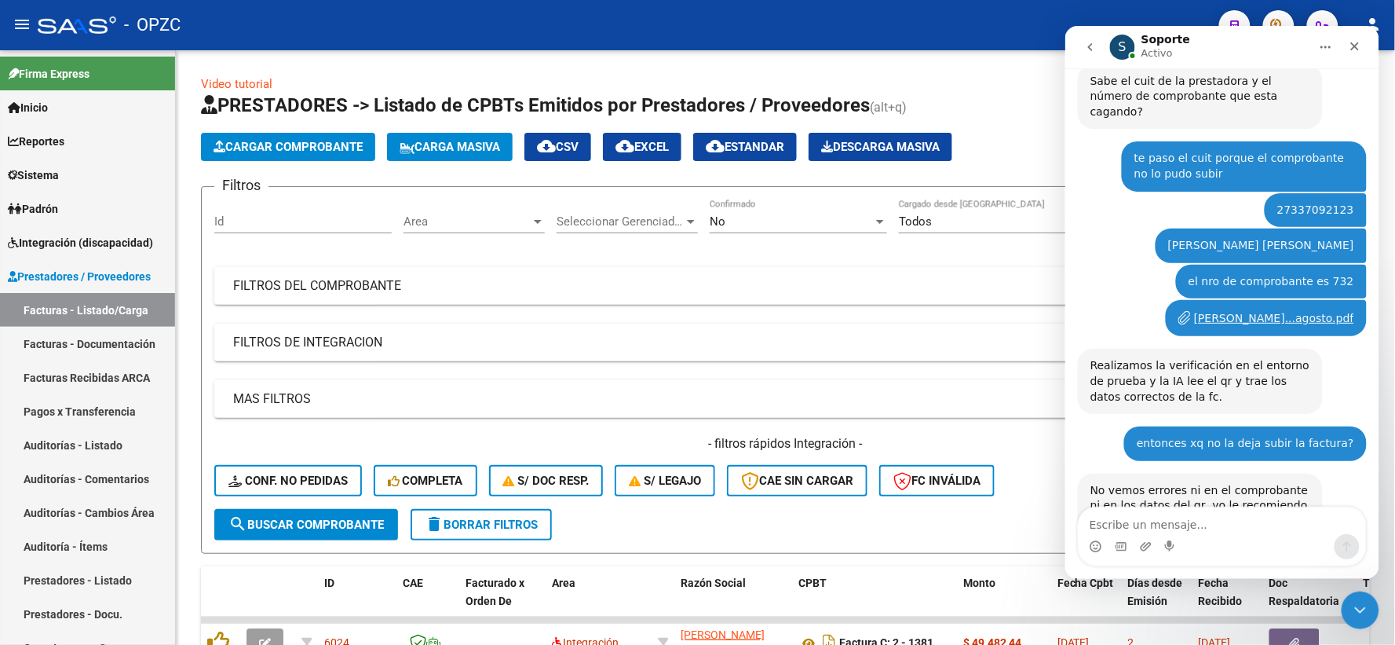
scroll to position [974, 0]
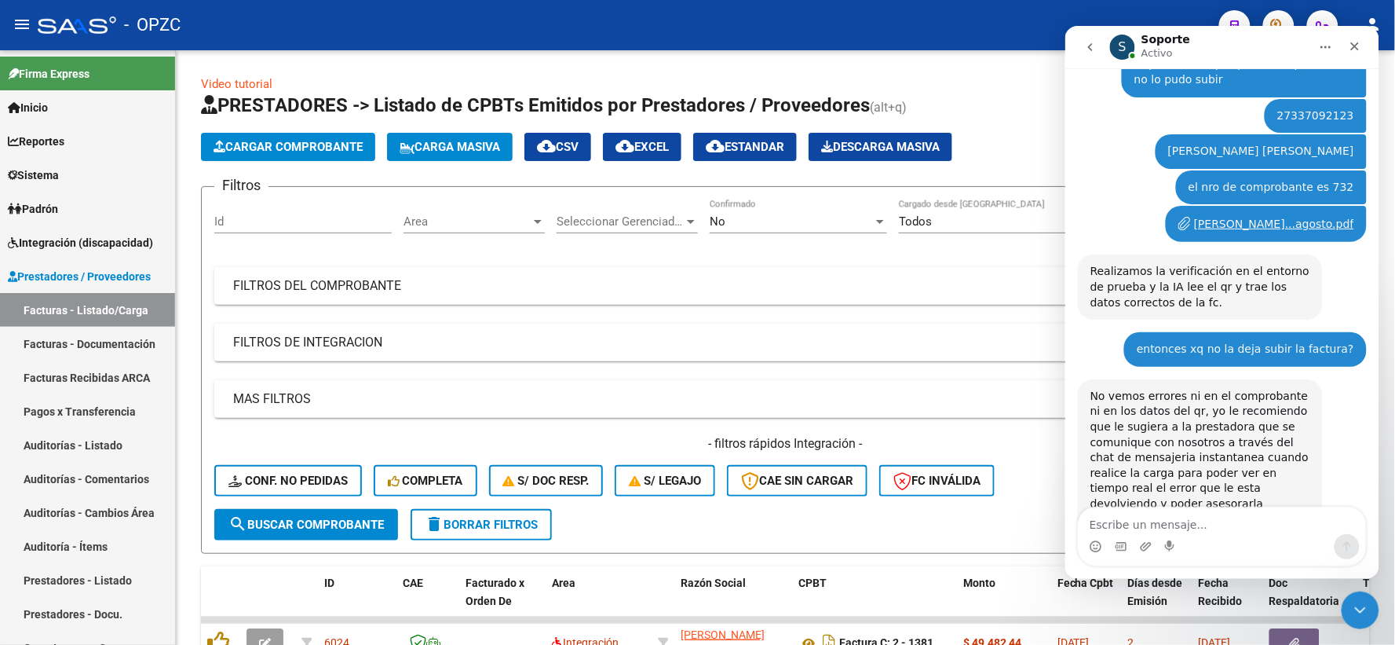
drag, startPoint x: 1128, startPoint y: 371, endPoint x: 1337, endPoint y: 427, distance: 217.0
click at [1337, 427] on div "No vemos errores ni en el comprobante ni en los datos del qr, yo le recomiendo …" at bounding box center [1221, 475] width 289 height 192
click at [1186, 525] on textarea "Escribe un mensaje..." at bounding box center [1221, 520] width 287 height 27
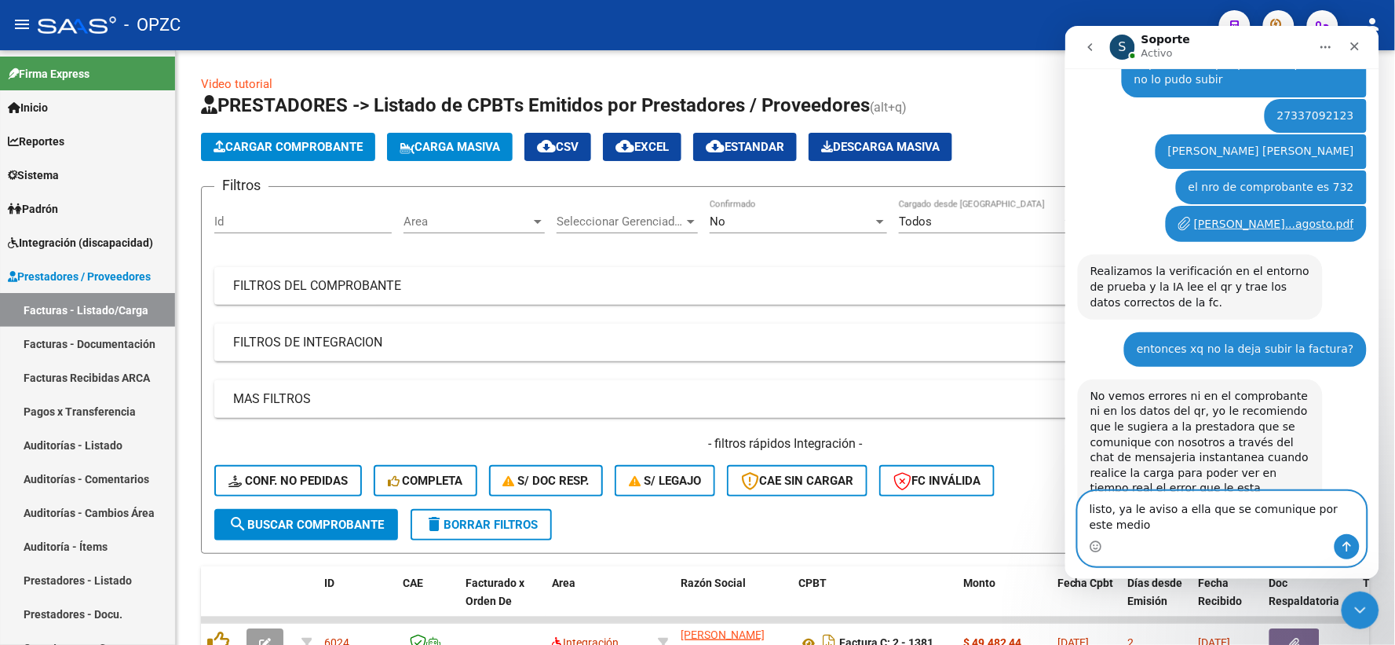
scroll to position [989, 0]
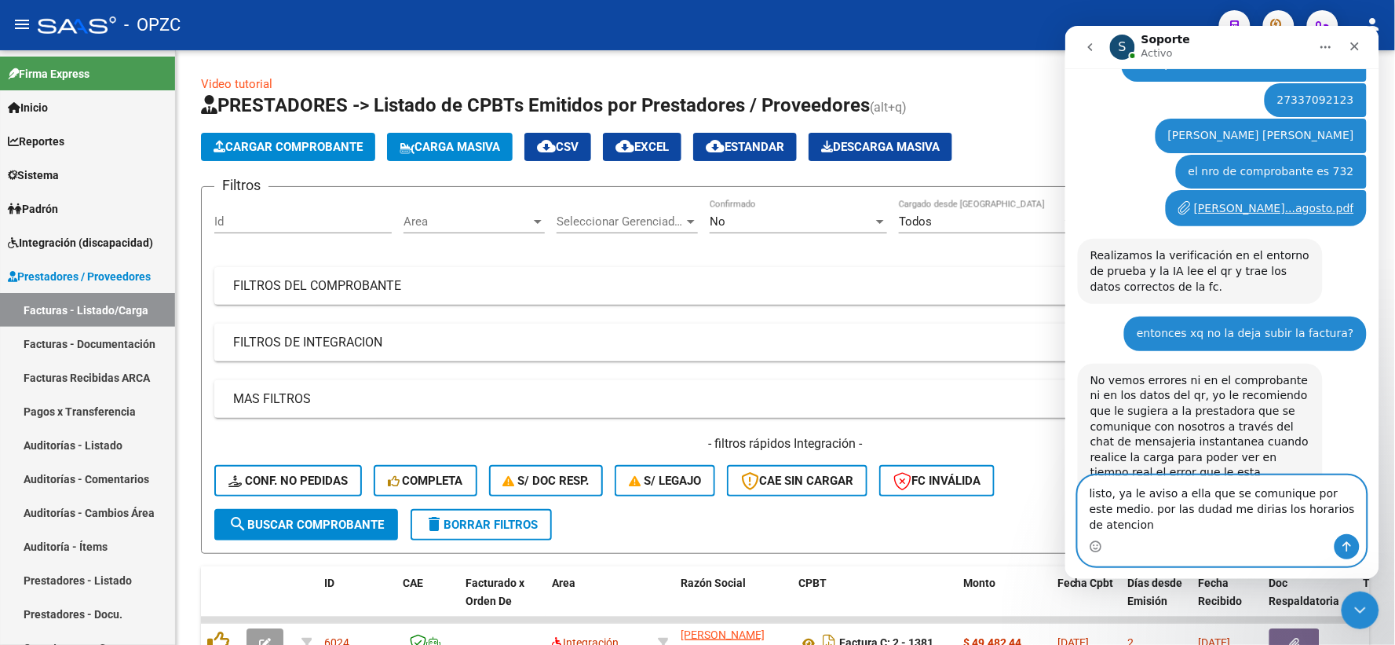
type textarea "listo, ya le aviso a ella que se comunique por este medio. por las dudad me dir…"
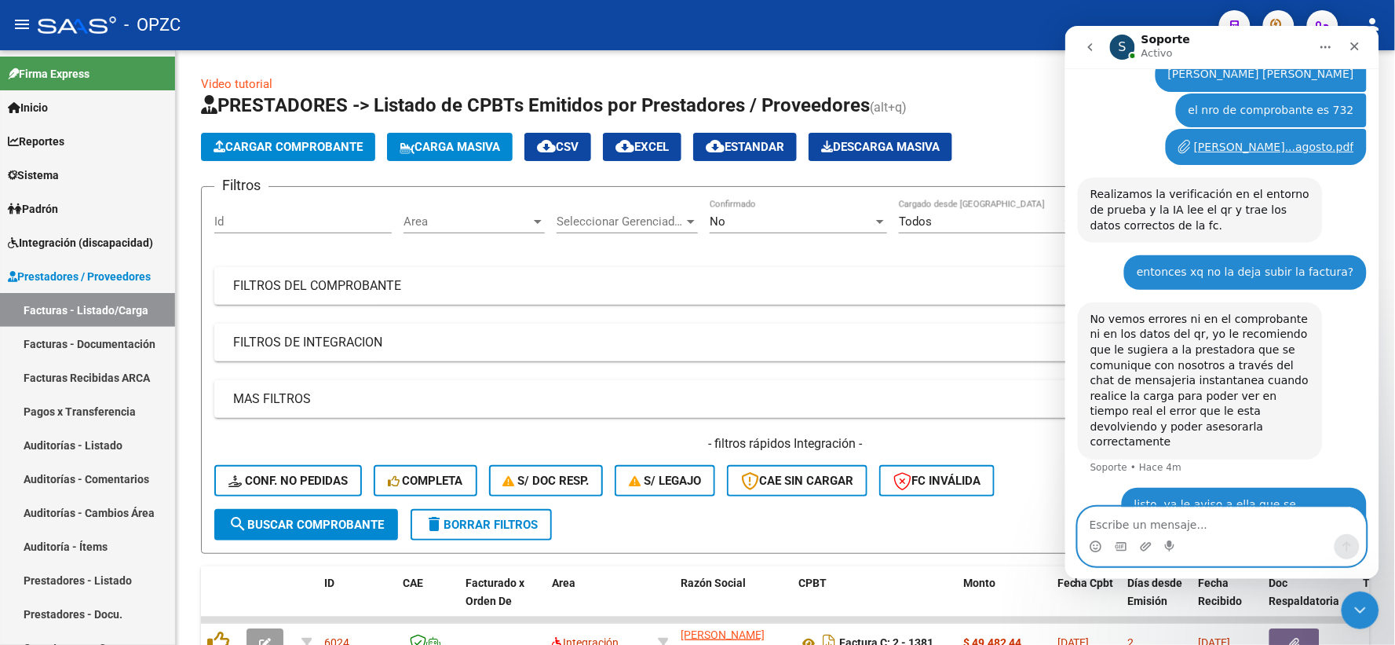
scroll to position [1050, 0]
click at [1186, 520] on textarea "Escribe un mensaje..." at bounding box center [1221, 520] width 287 height 27
